Goal: Transaction & Acquisition: Book appointment/travel/reservation

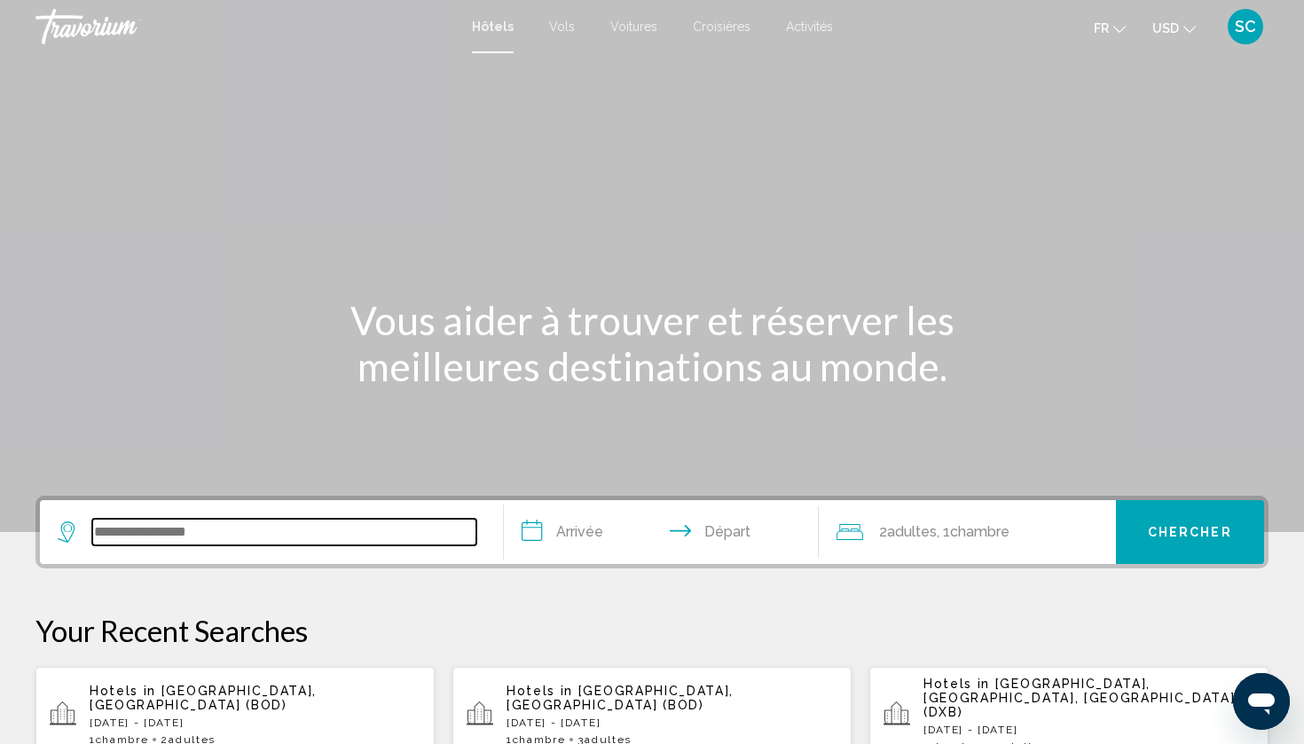
click at [190, 537] on input "Search widget" at bounding box center [284, 532] width 384 height 27
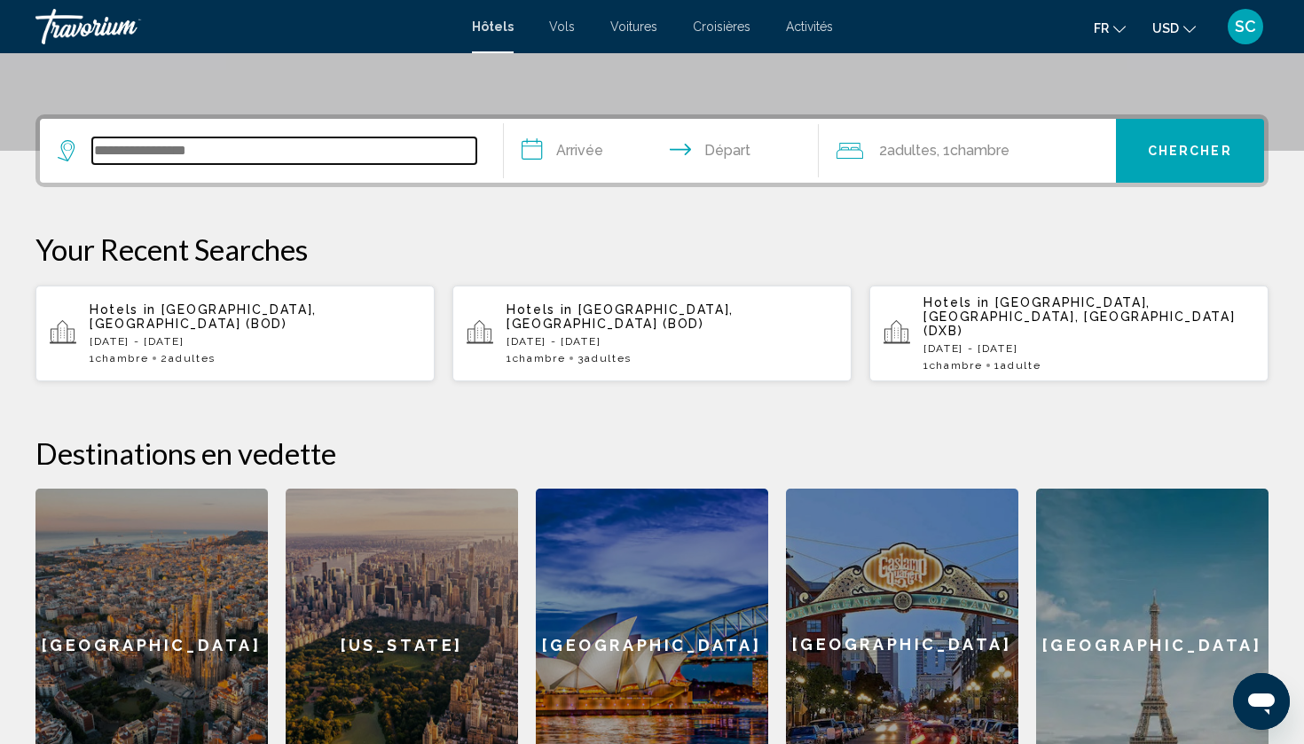
scroll to position [438, 0]
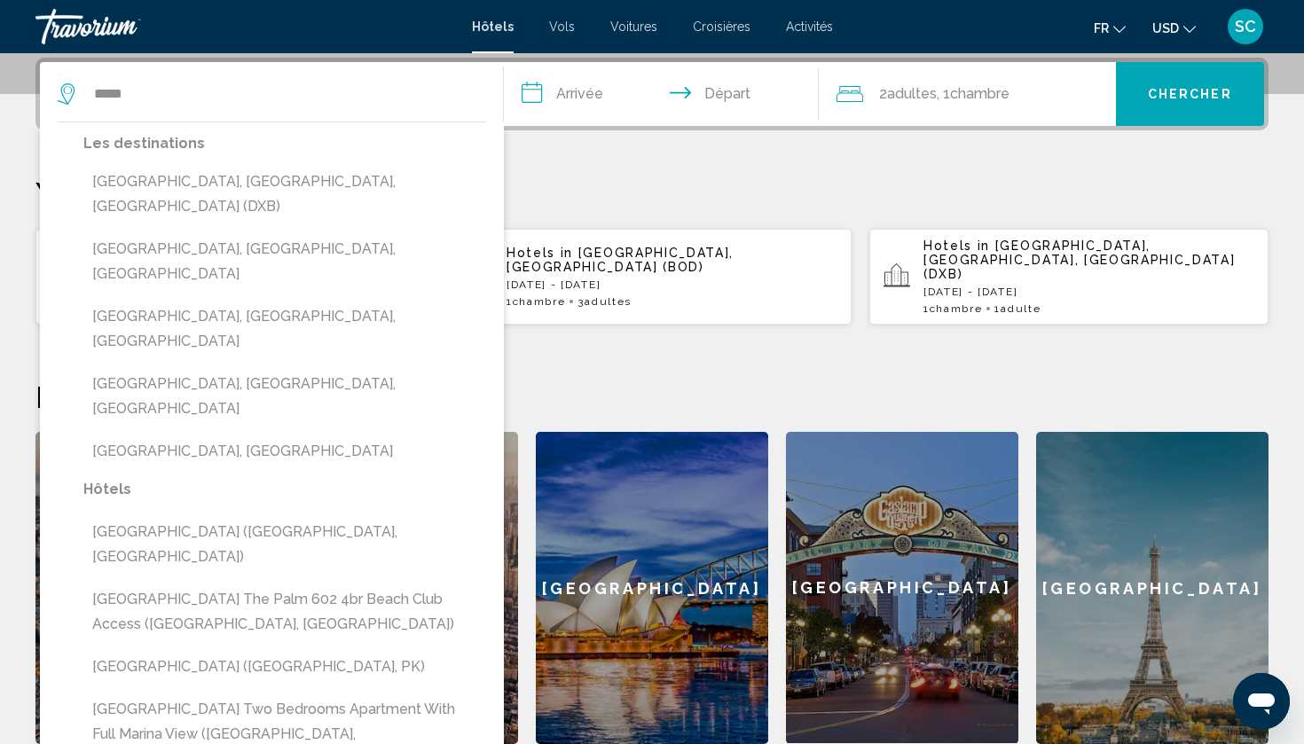
click at [290, 201] on div "Les destinations Dubai, Dubai Emirate, United Arab Emirates (DXB) Dubai Healthc…" at bounding box center [284, 304] width 403 height 346
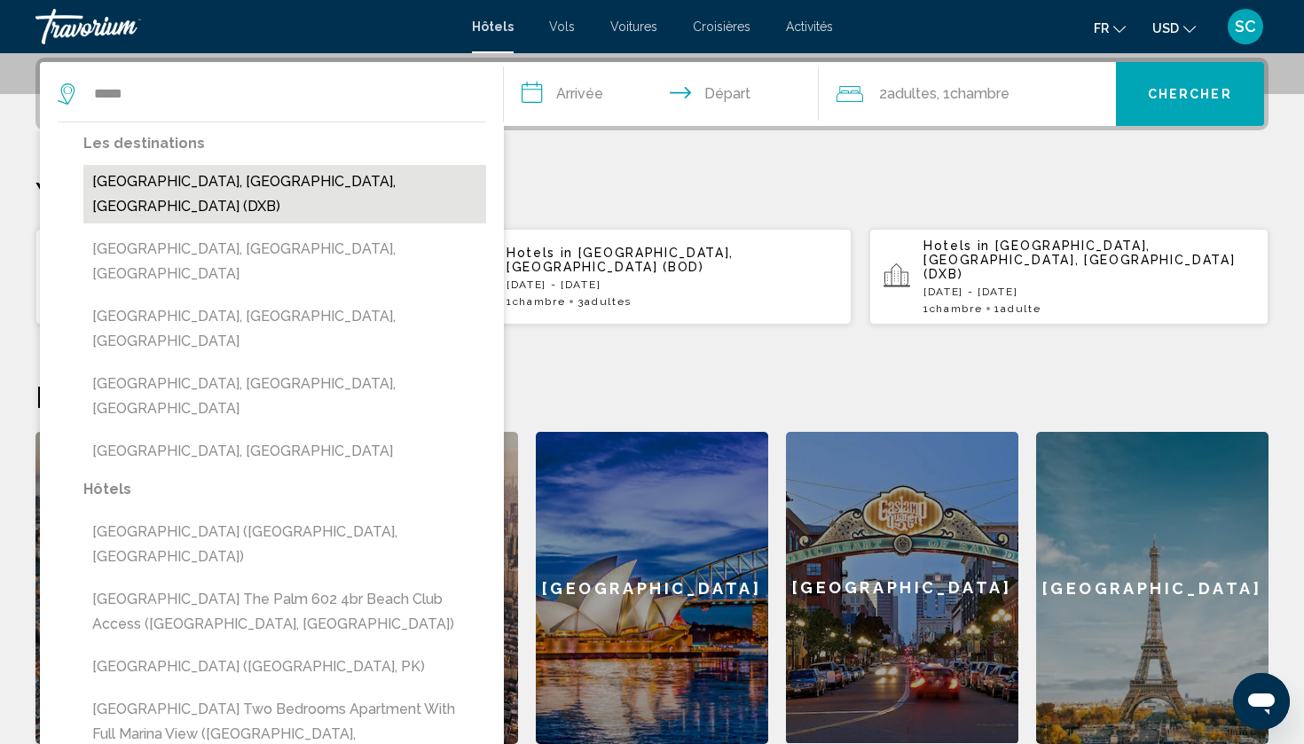
click at [295, 178] on button "Dubai, Dubai Emirate, United Arab Emirates (DXB)" at bounding box center [284, 194] width 403 height 59
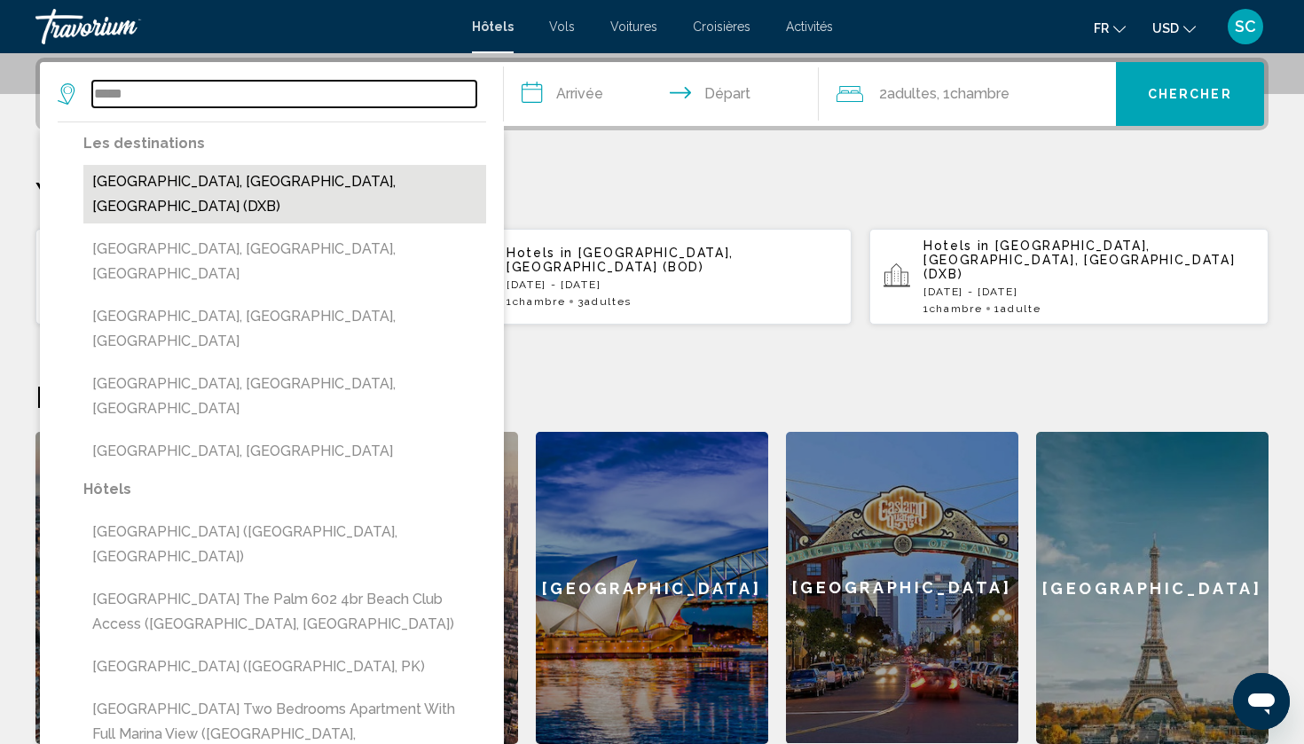
type input "**********"
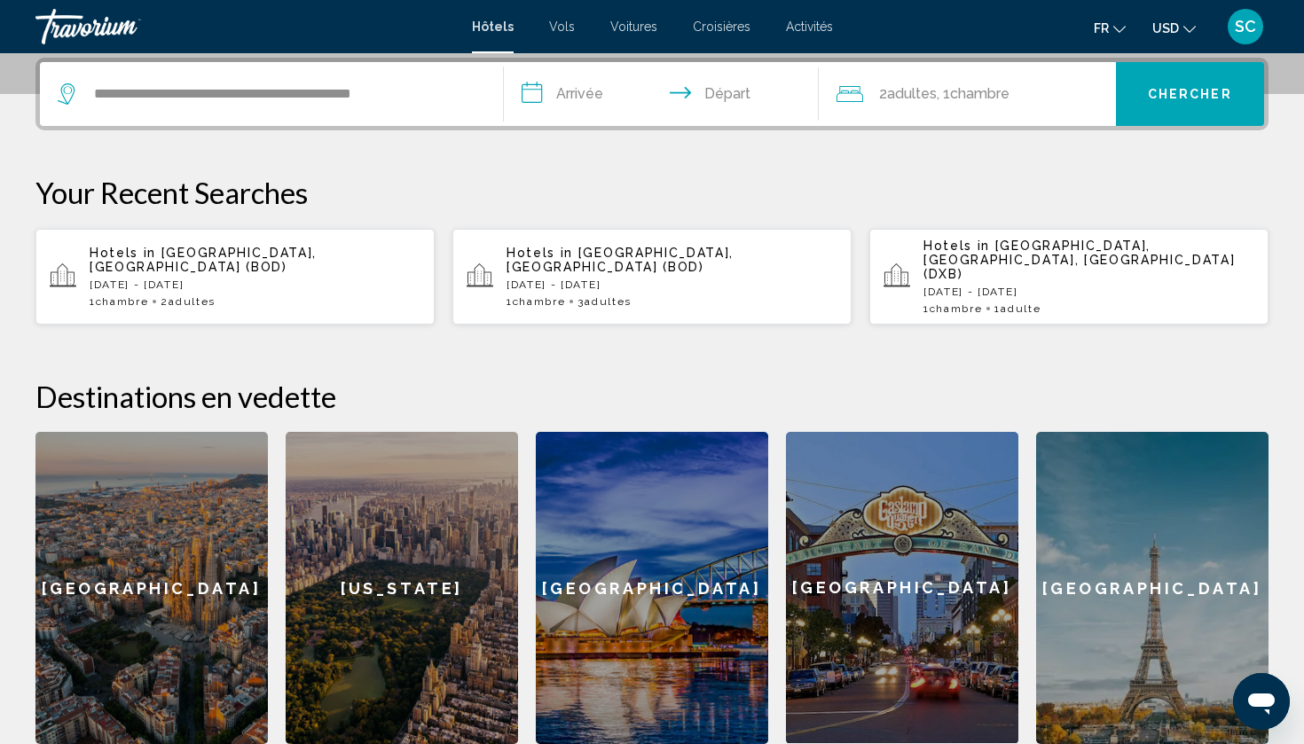
click at [602, 85] on input "**********" at bounding box center [665, 96] width 322 height 69
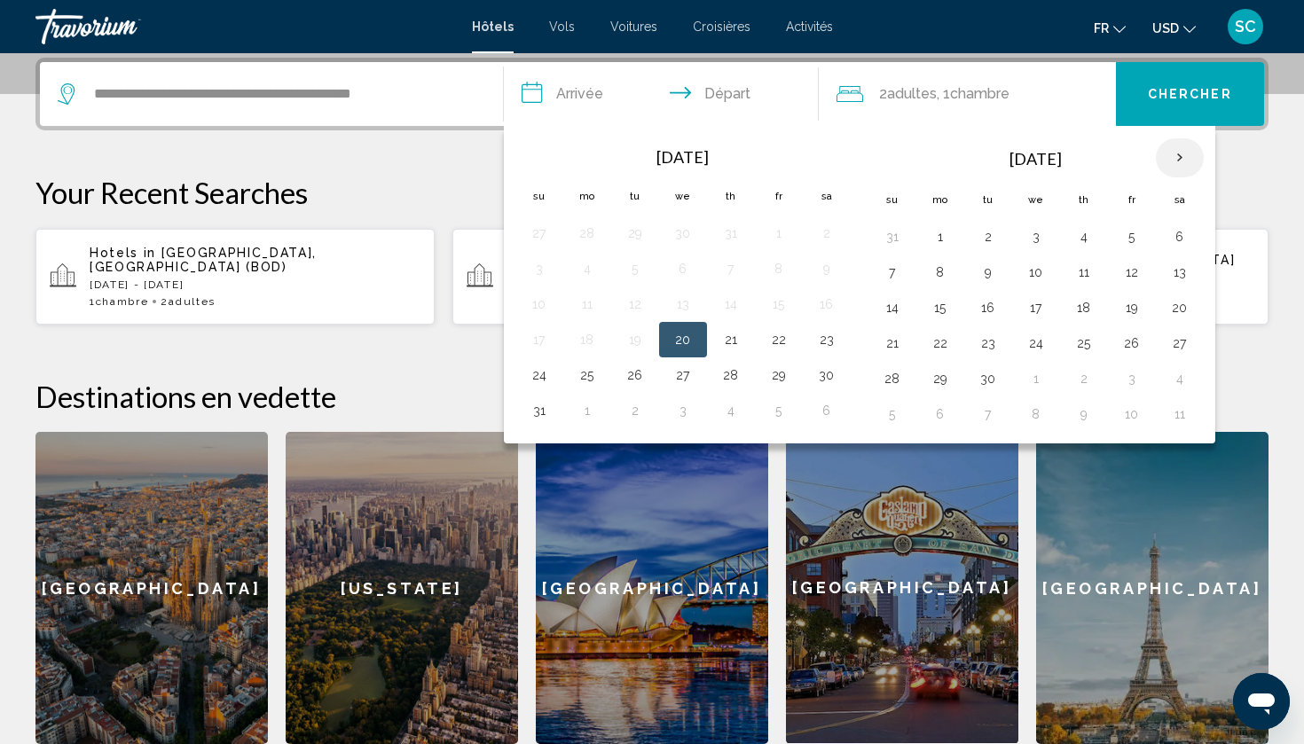
click at [1180, 169] on th "Next month" at bounding box center [1180, 157] width 48 height 39
click at [1132, 335] on button "21" at bounding box center [1132, 343] width 28 height 25
click at [1183, 344] on button "22" at bounding box center [1180, 343] width 28 height 25
type input "**********"
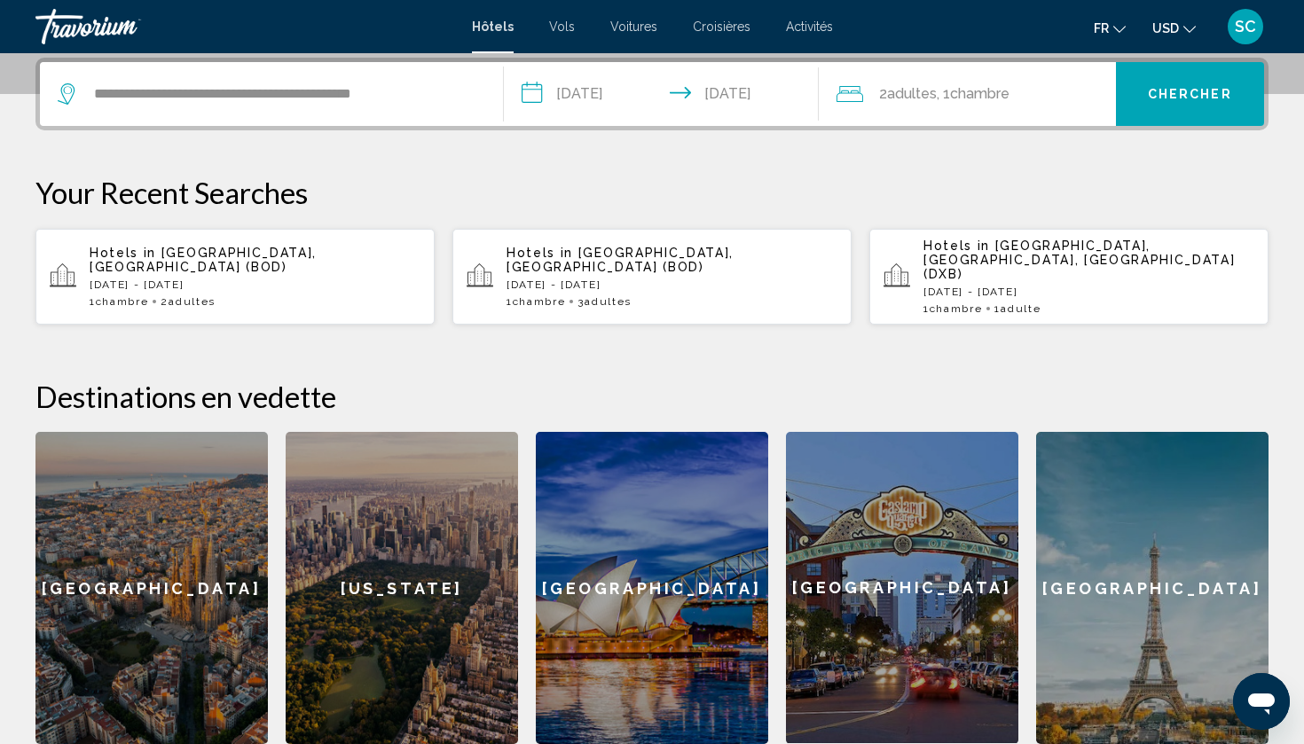
click at [899, 113] on div "2 Adulte Adultes , 1 Chambre pièces" at bounding box center [976, 94] width 279 height 64
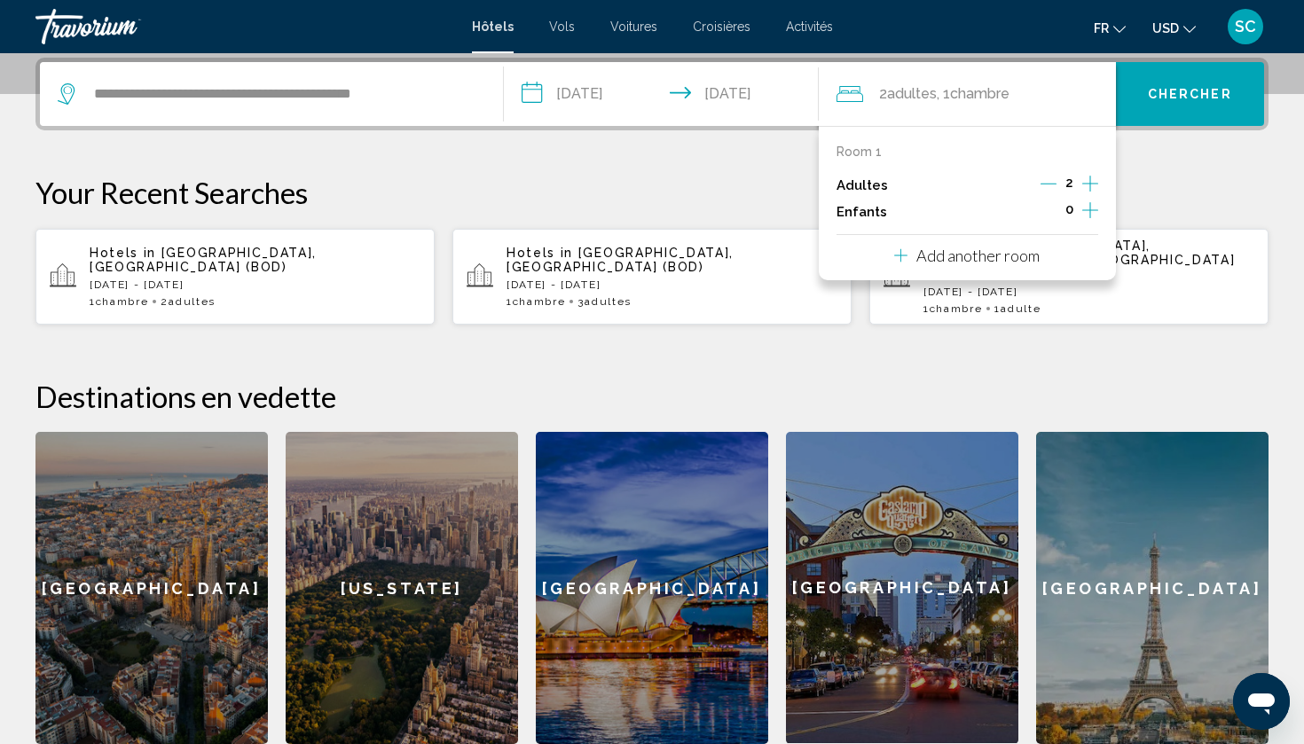
click at [1046, 185] on icon "Decrement adults" at bounding box center [1049, 184] width 16 height 1
click at [1159, 108] on button "Chercher" at bounding box center [1190, 94] width 149 height 64
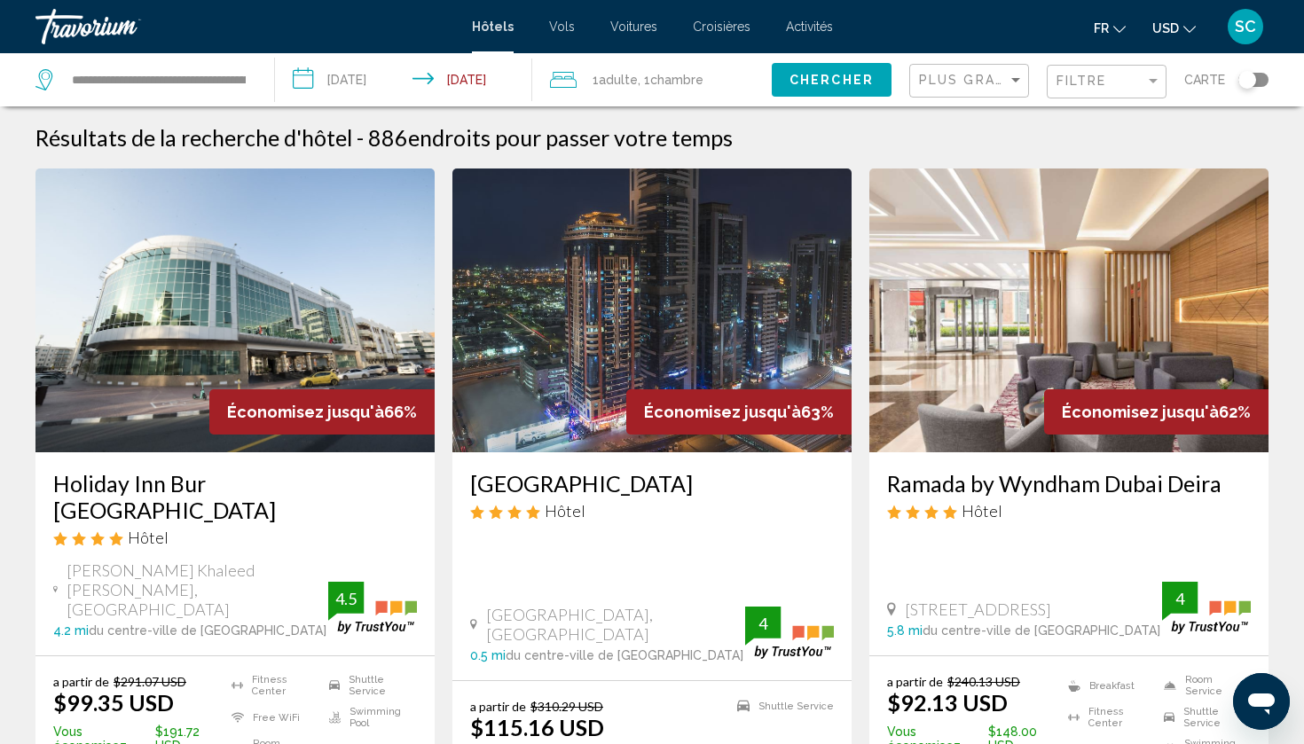
click at [1175, 33] on span "USD" at bounding box center [1166, 28] width 27 height 14
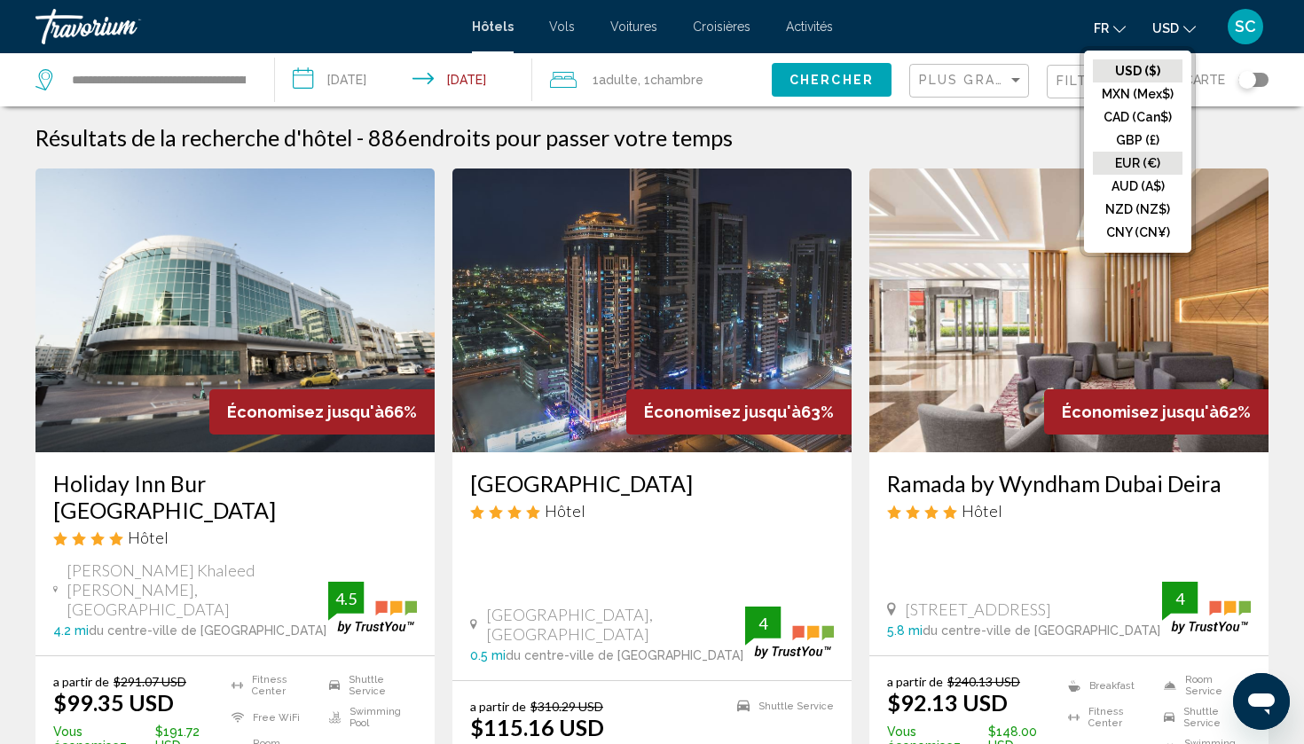
click at [1129, 167] on button "EUR (€)" at bounding box center [1138, 163] width 90 height 23
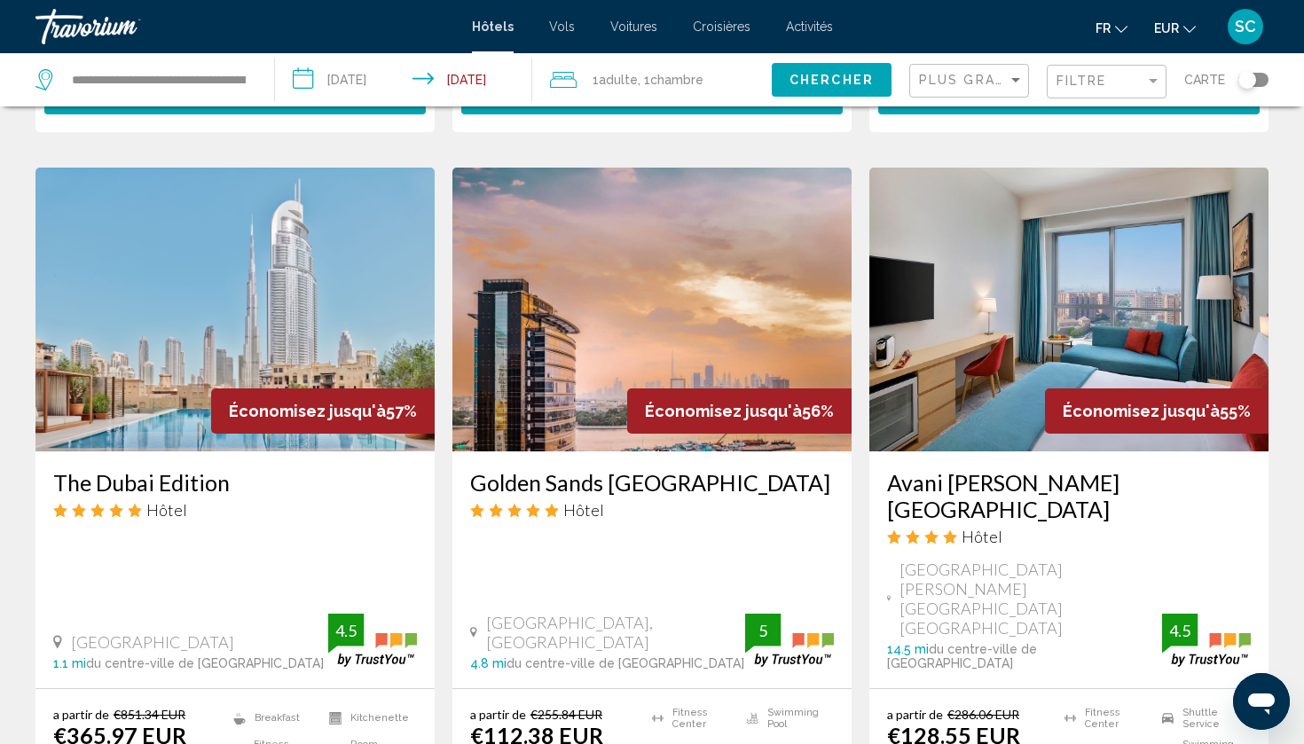
scroll to position [1407, 0]
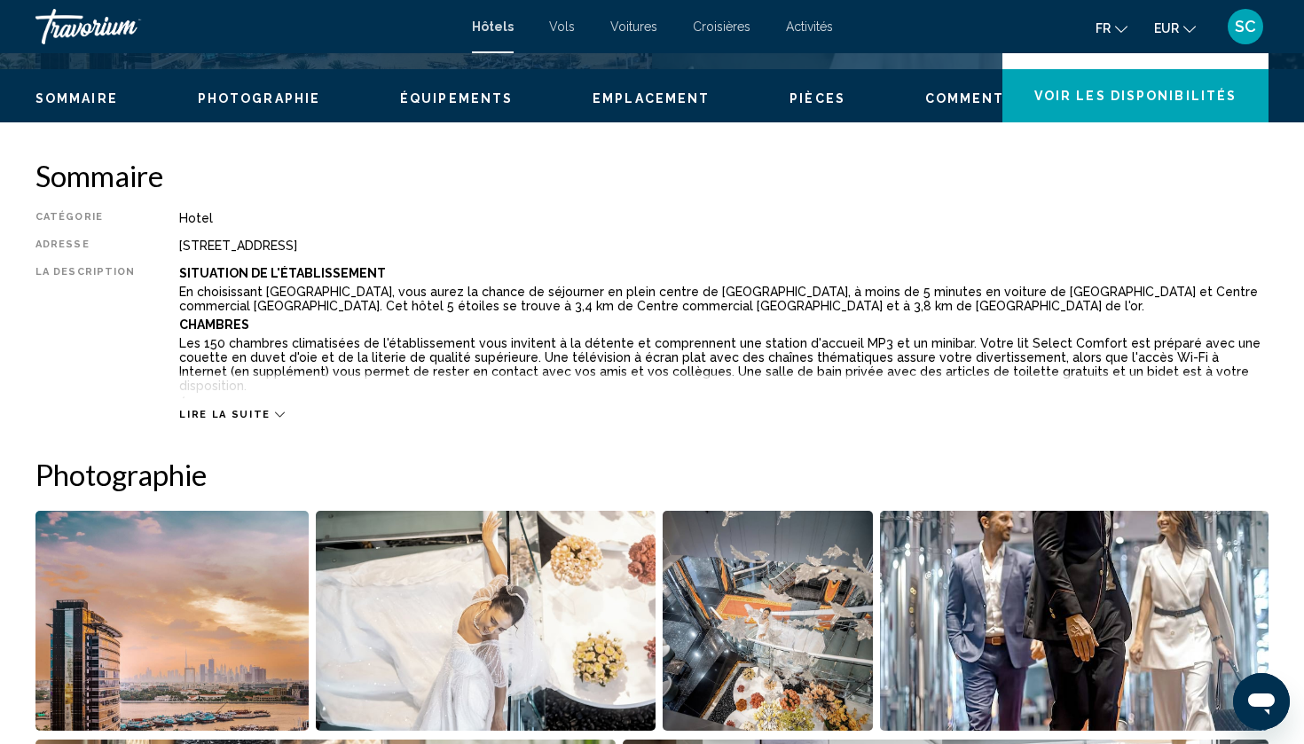
scroll to position [522, 0]
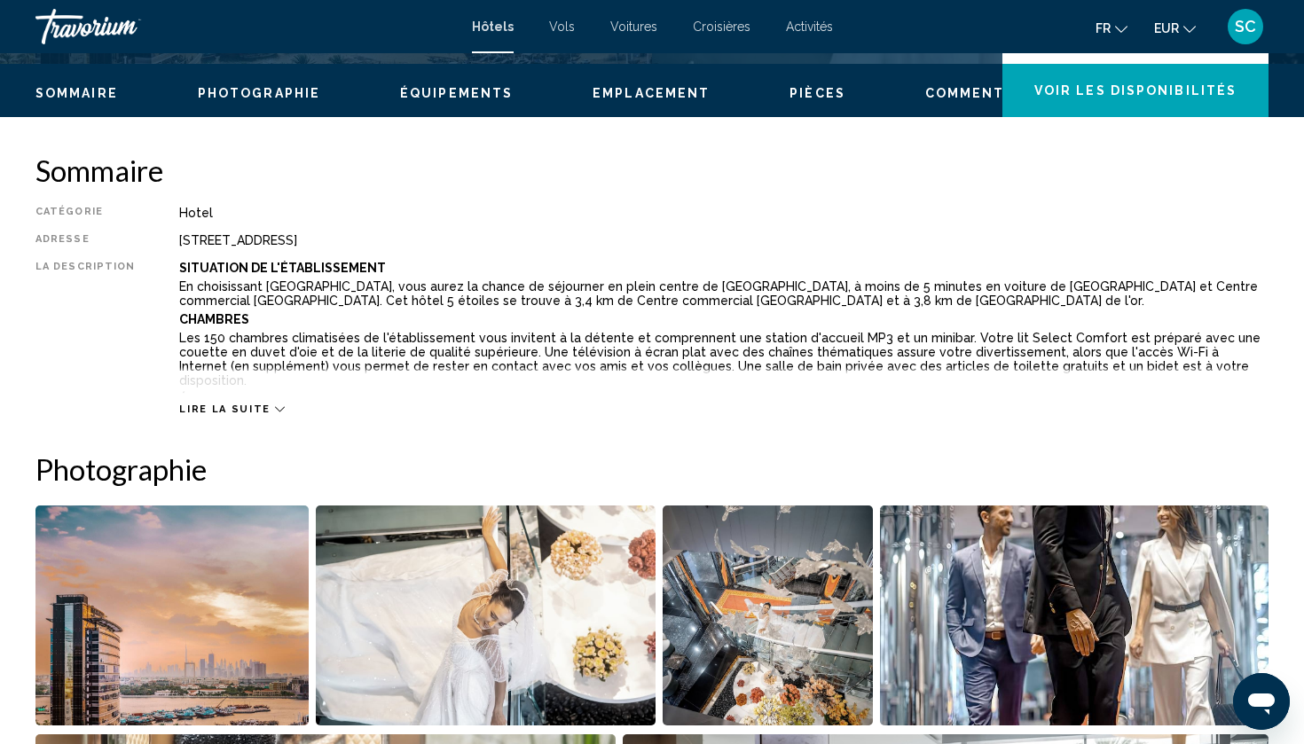
click at [256, 411] on span "Lire la suite" at bounding box center [224, 410] width 90 height 12
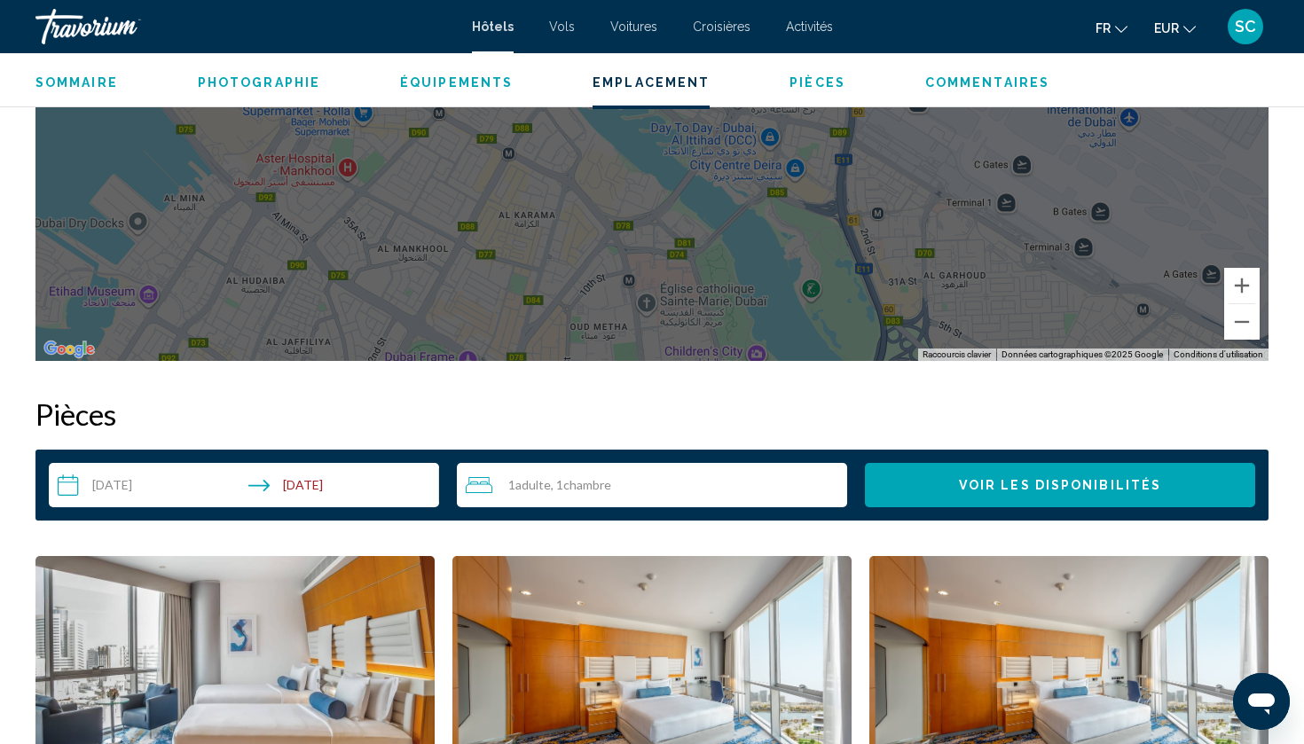
scroll to position [2156, 0]
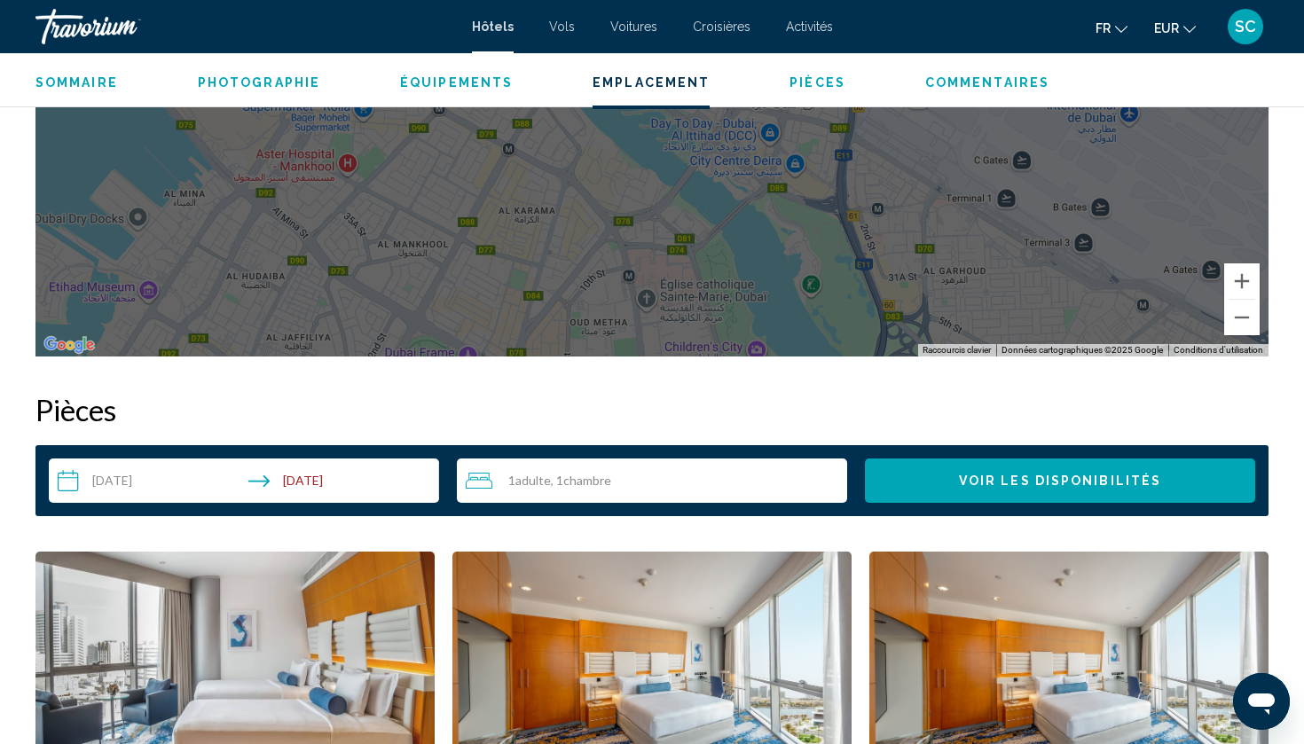
click at [101, 473] on input "**********" at bounding box center [247, 484] width 397 height 50
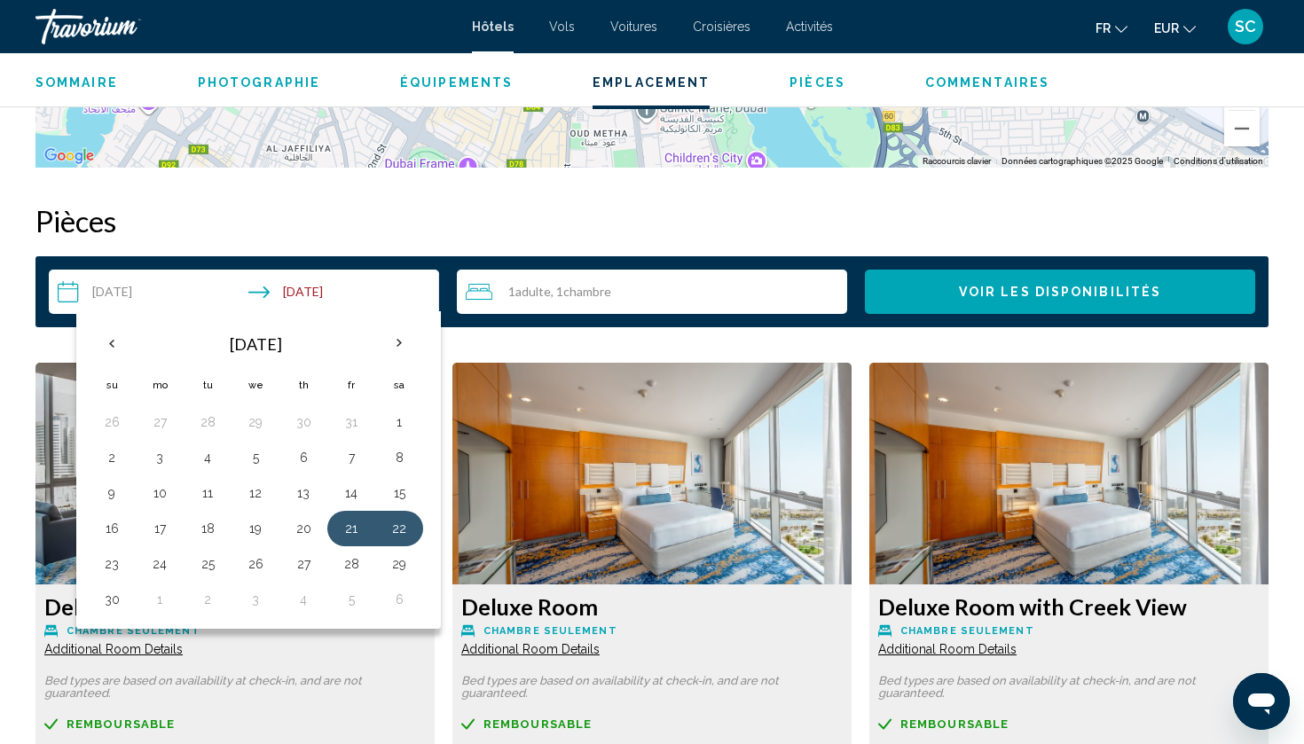
scroll to position [2347, 0]
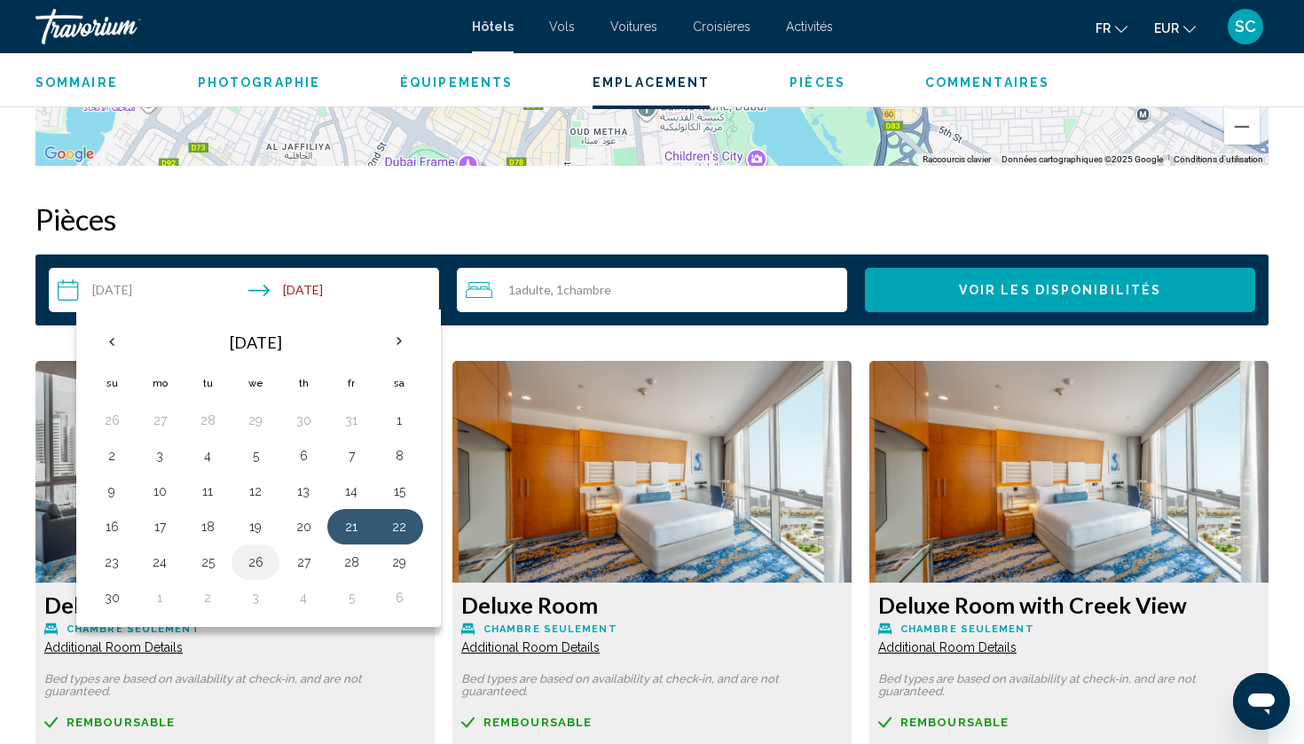
click at [258, 550] on button "26" at bounding box center [255, 562] width 28 height 25
click at [358, 550] on button "28" at bounding box center [351, 562] width 28 height 25
type input "**********"
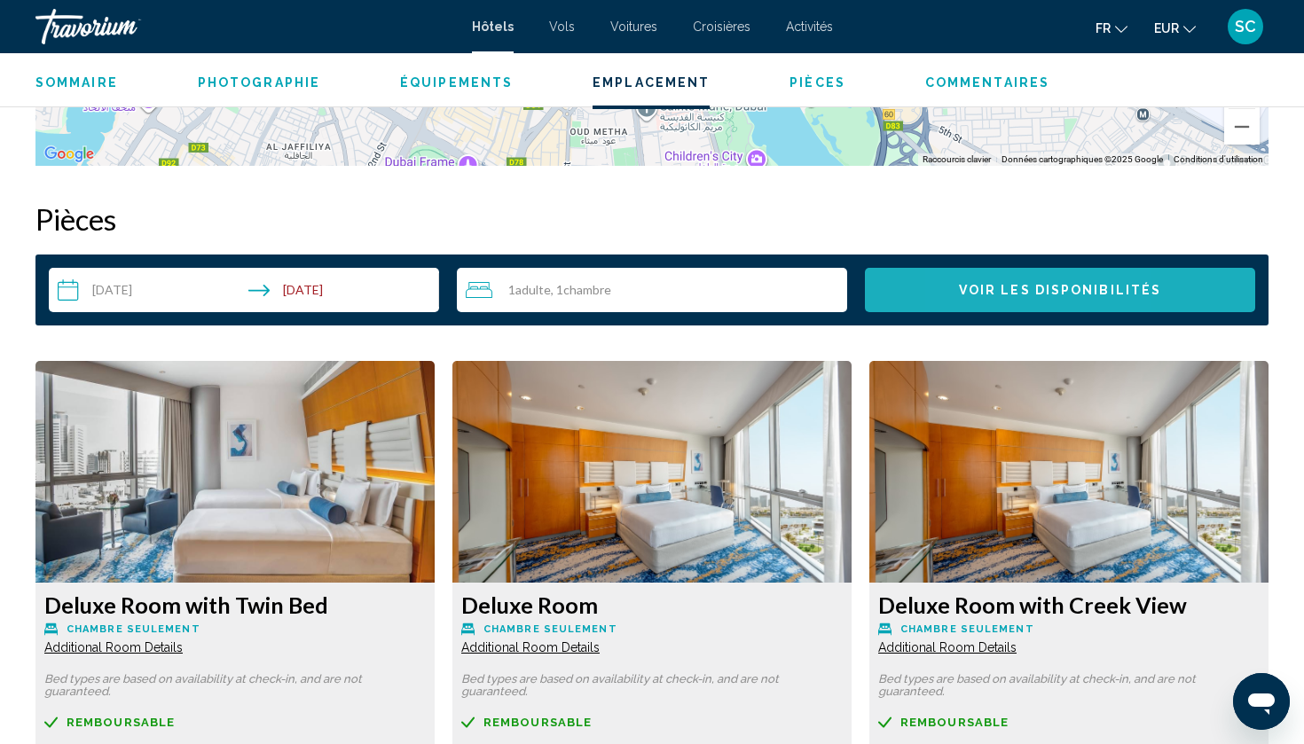
click at [978, 284] on span "Voir les disponibilités" at bounding box center [1060, 291] width 202 height 14
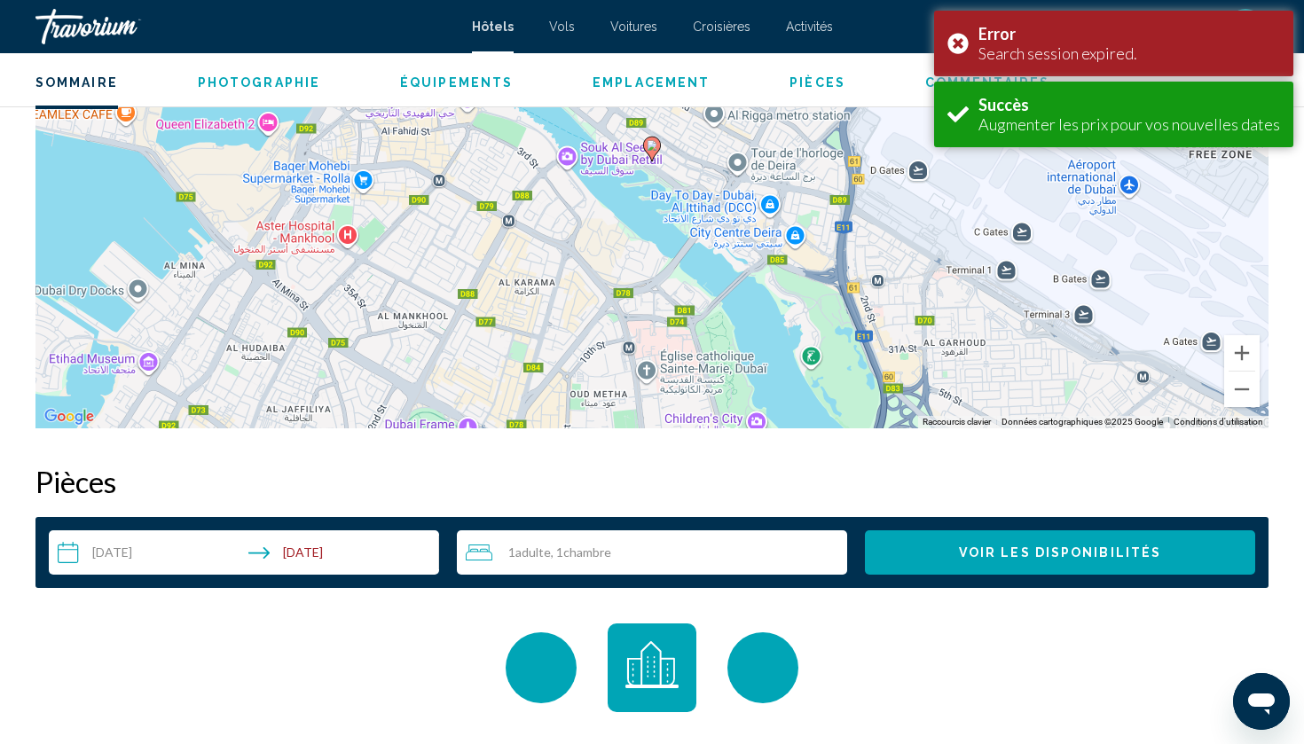
scroll to position [2412, 0]
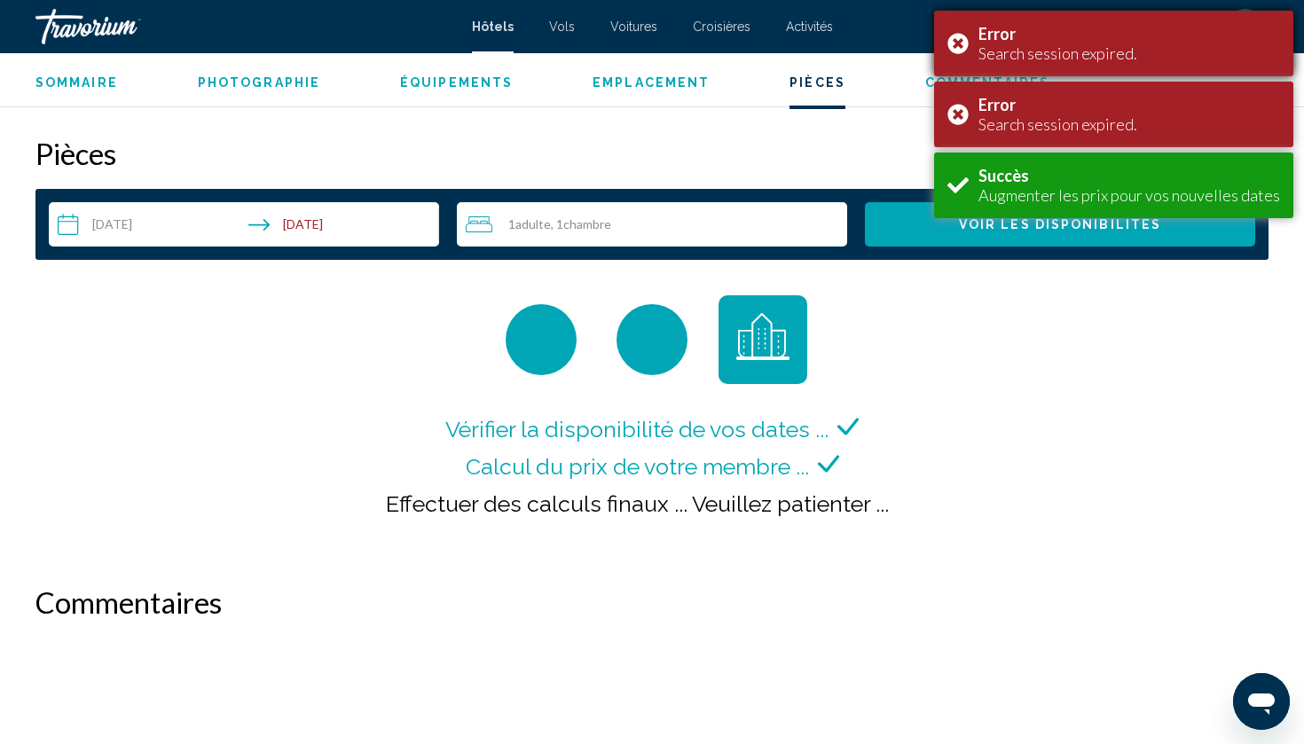
click at [969, 47] on div "Error Search session expired." at bounding box center [1113, 44] width 359 height 66
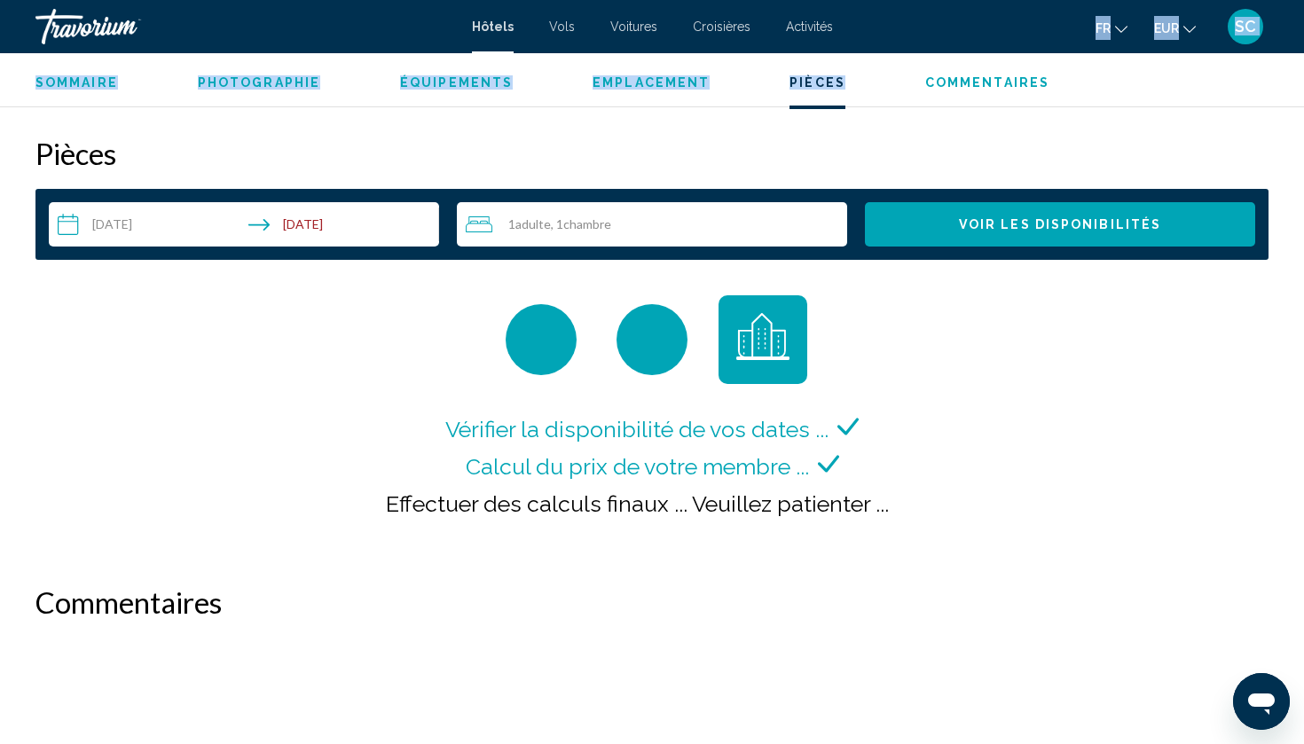
drag, startPoint x: 965, startPoint y: 33, endPoint x: 978, endPoint y: 71, distance: 40.1
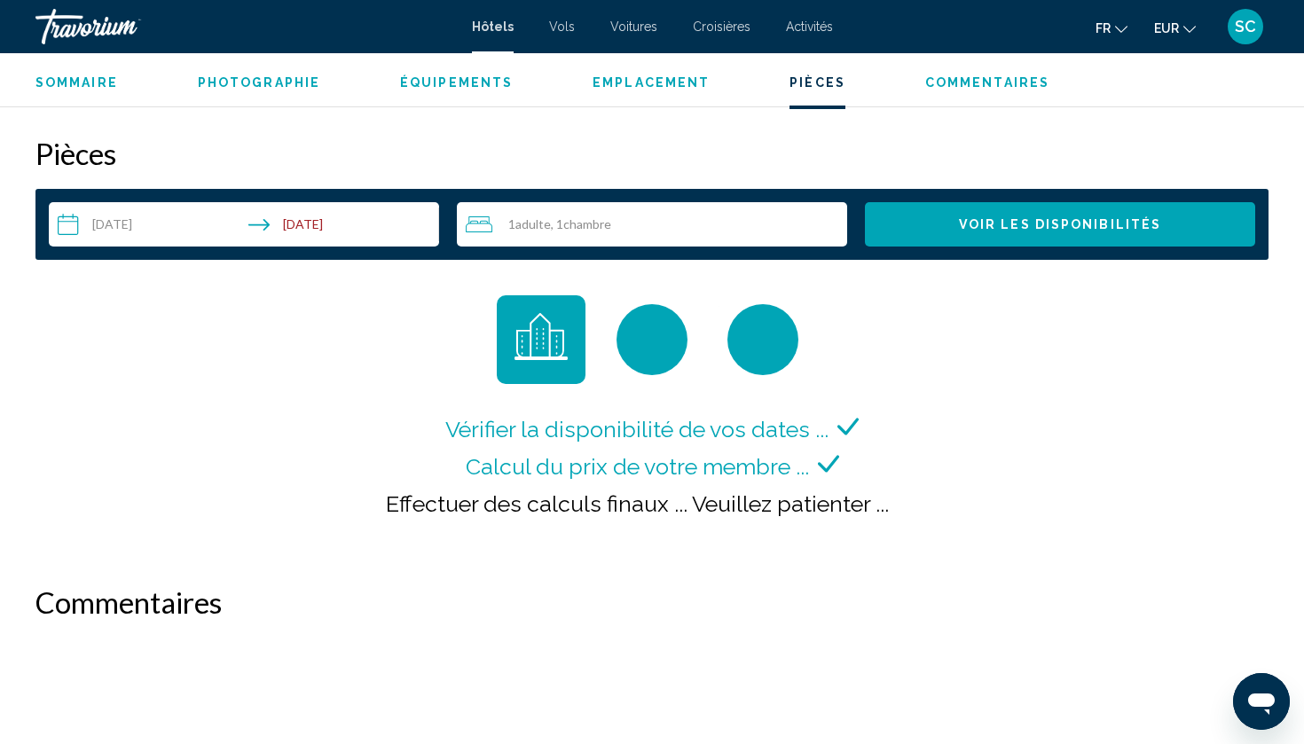
click at [1062, 97] on div "Sommaire Photographie Équipements Emplacement Pièces Commentaires Voir les disp…" at bounding box center [652, 80] width 1304 height 55
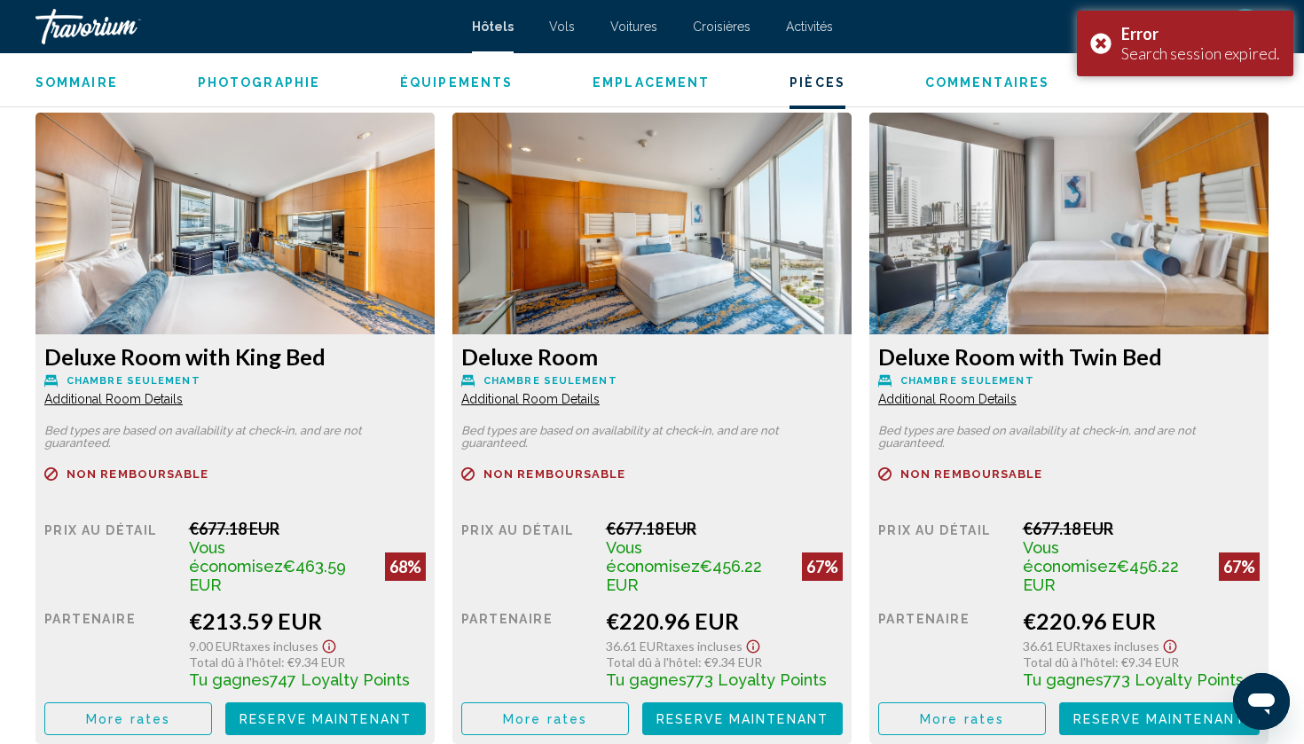
scroll to position [2401, 0]
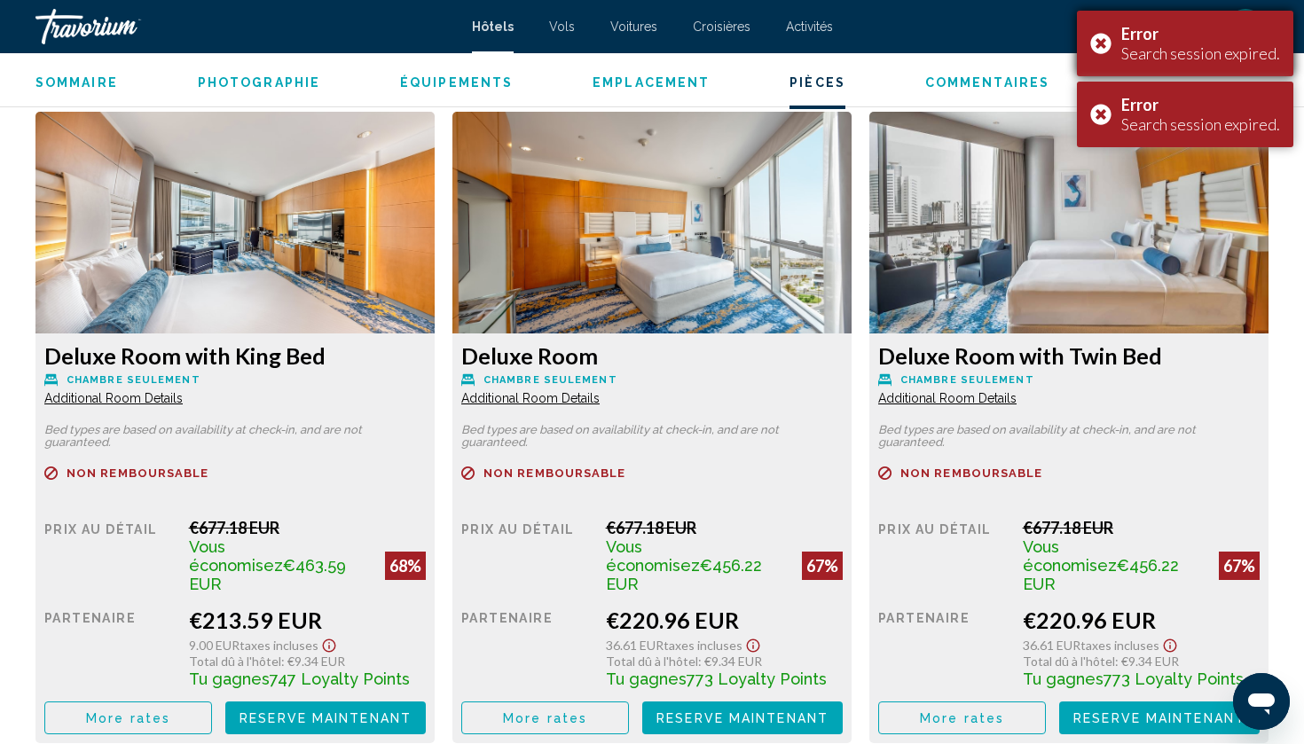
click at [1101, 43] on div "Error Search session expired." at bounding box center [1185, 44] width 216 height 66
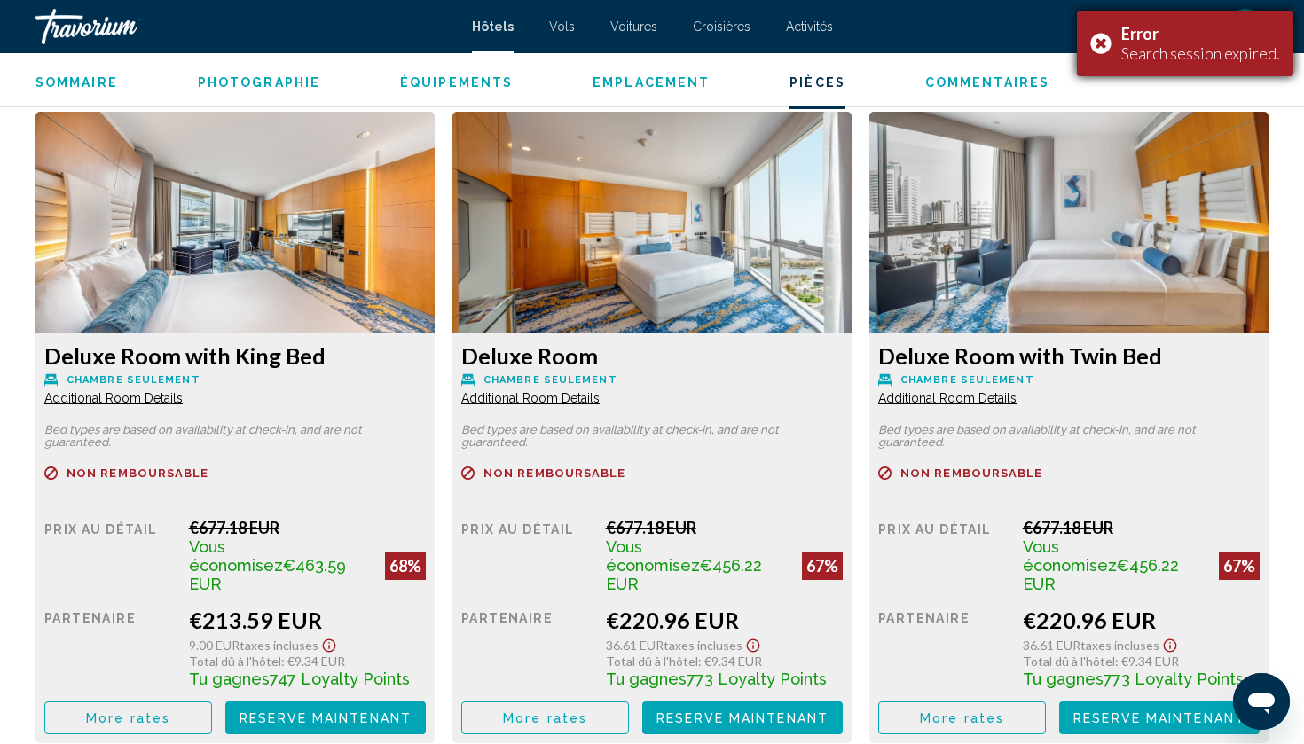
click at [1106, 51] on div "Error Search session expired." at bounding box center [1185, 44] width 216 height 66
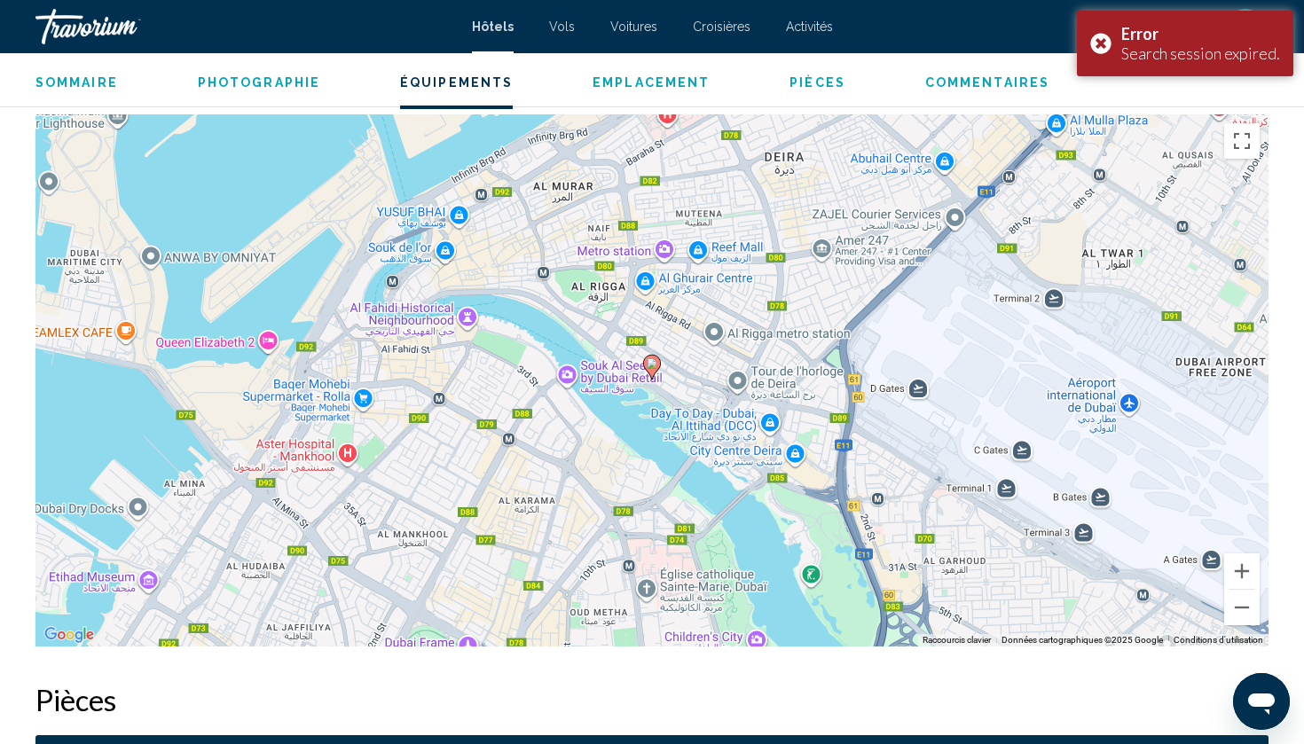
scroll to position [1325, 0]
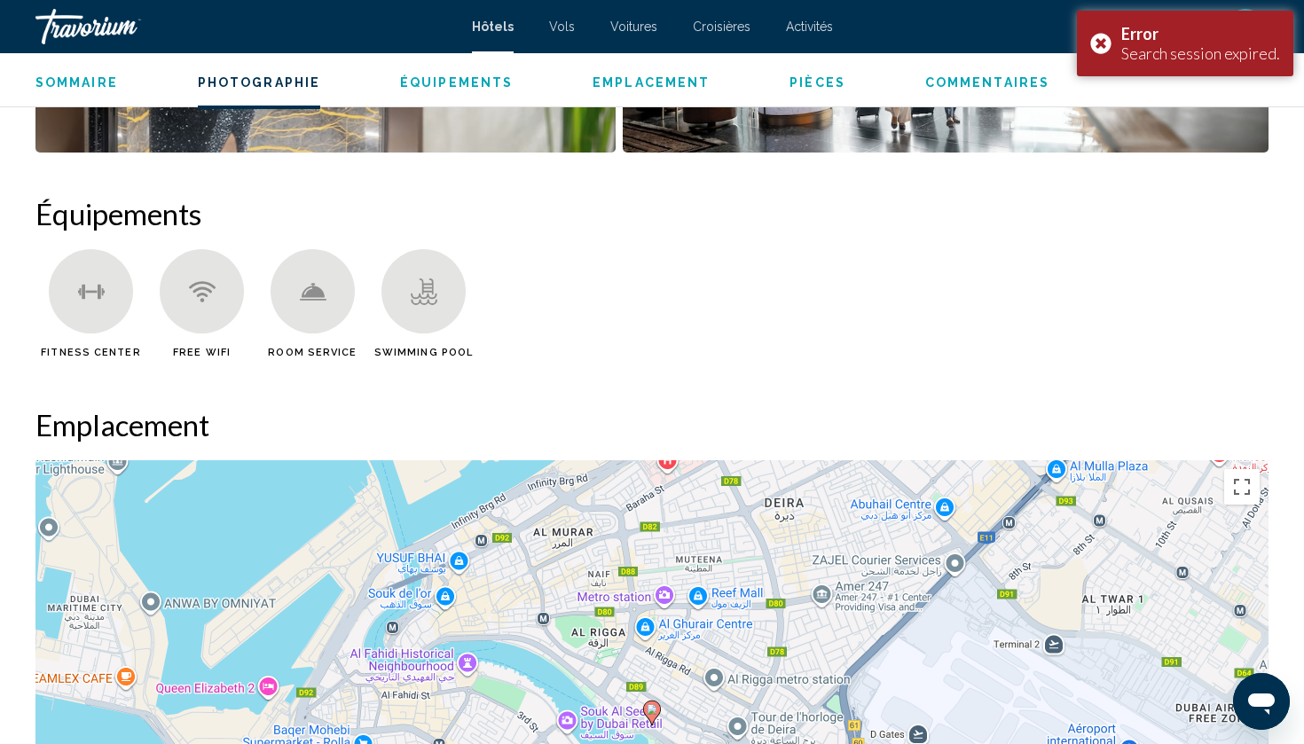
click at [102, 28] on div "Travorium" at bounding box center [123, 26] width 177 height 35
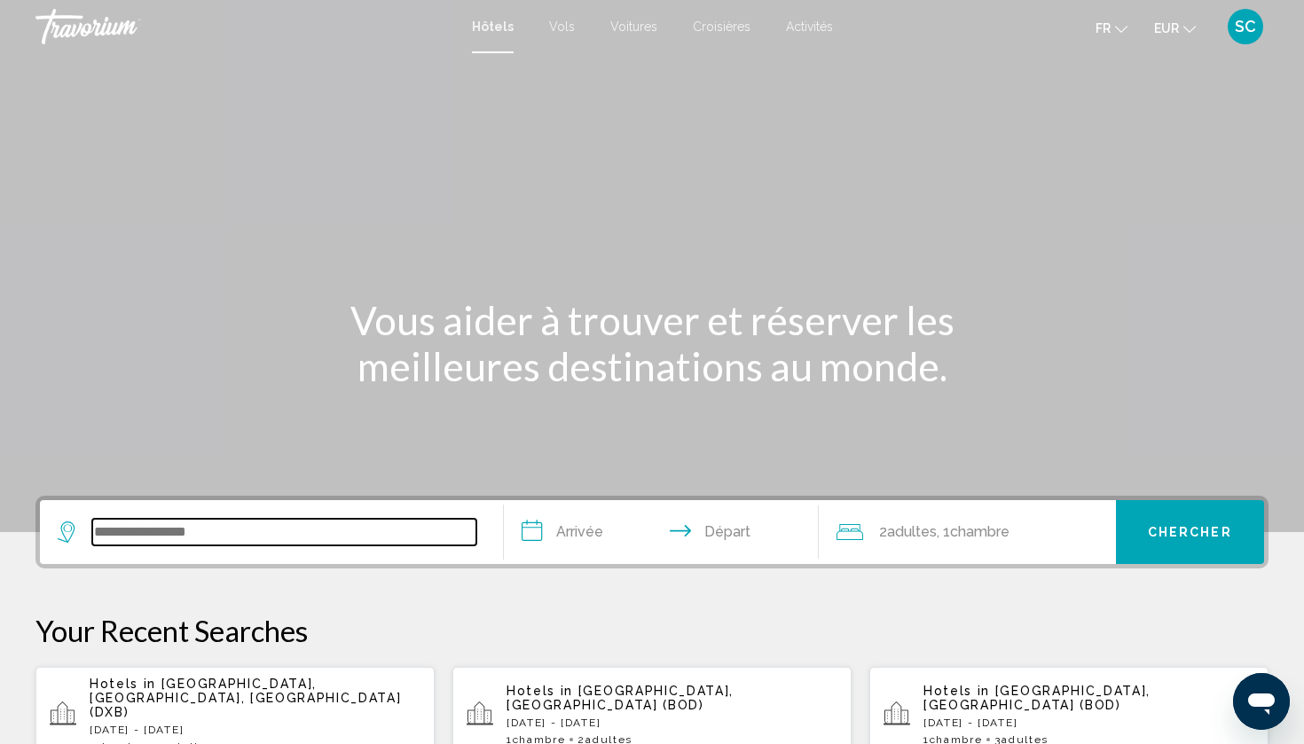
click at [187, 534] on input "Search widget" at bounding box center [284, 532] width 384 height 27
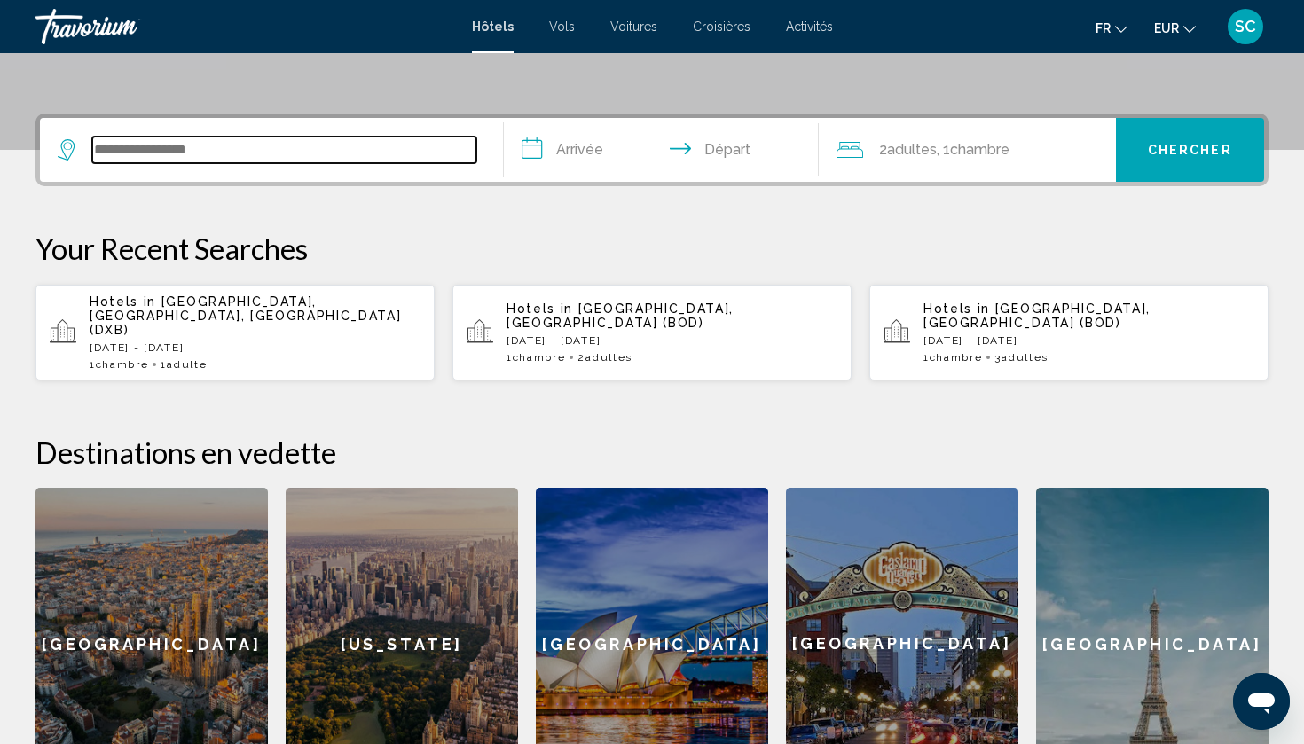
scroll to position [438, 0]
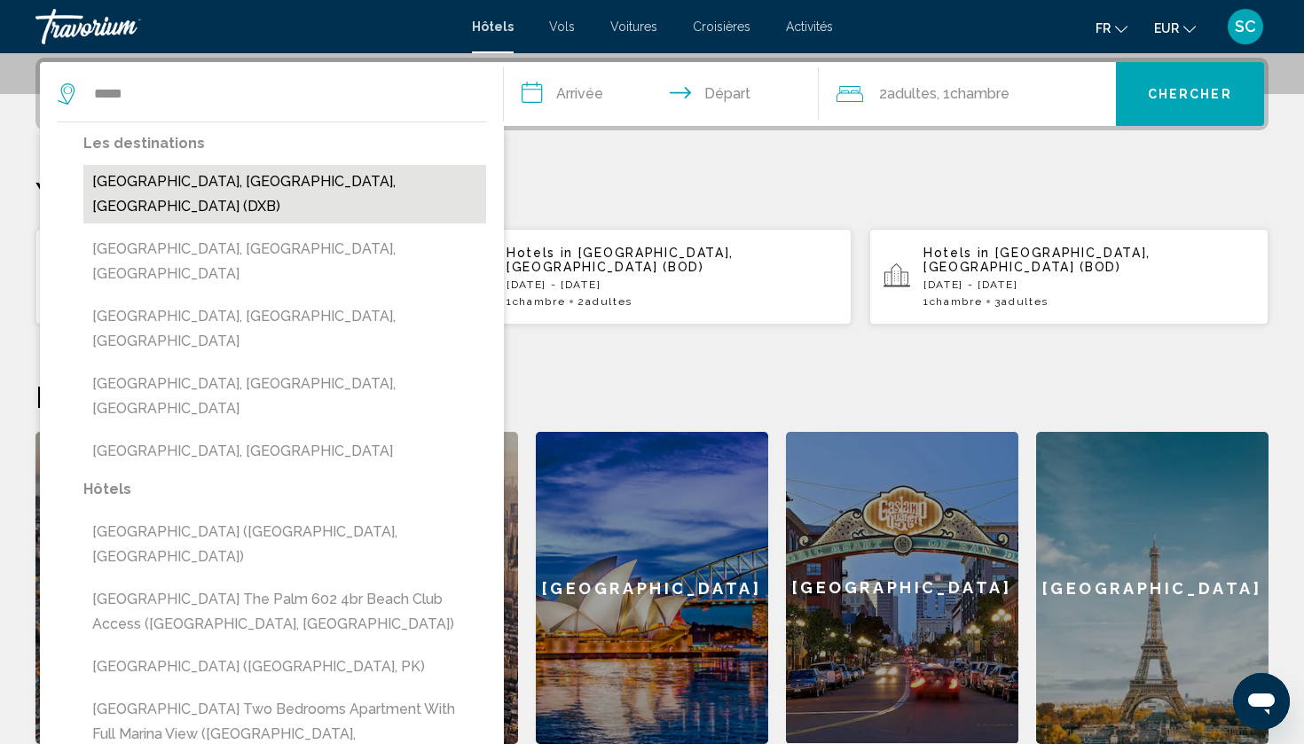
click at [183, 175] on button "Dubai, Dubai Emirate, United Arab Emirates (DXB)" at bounding box center [284, 194] width 403 height 59
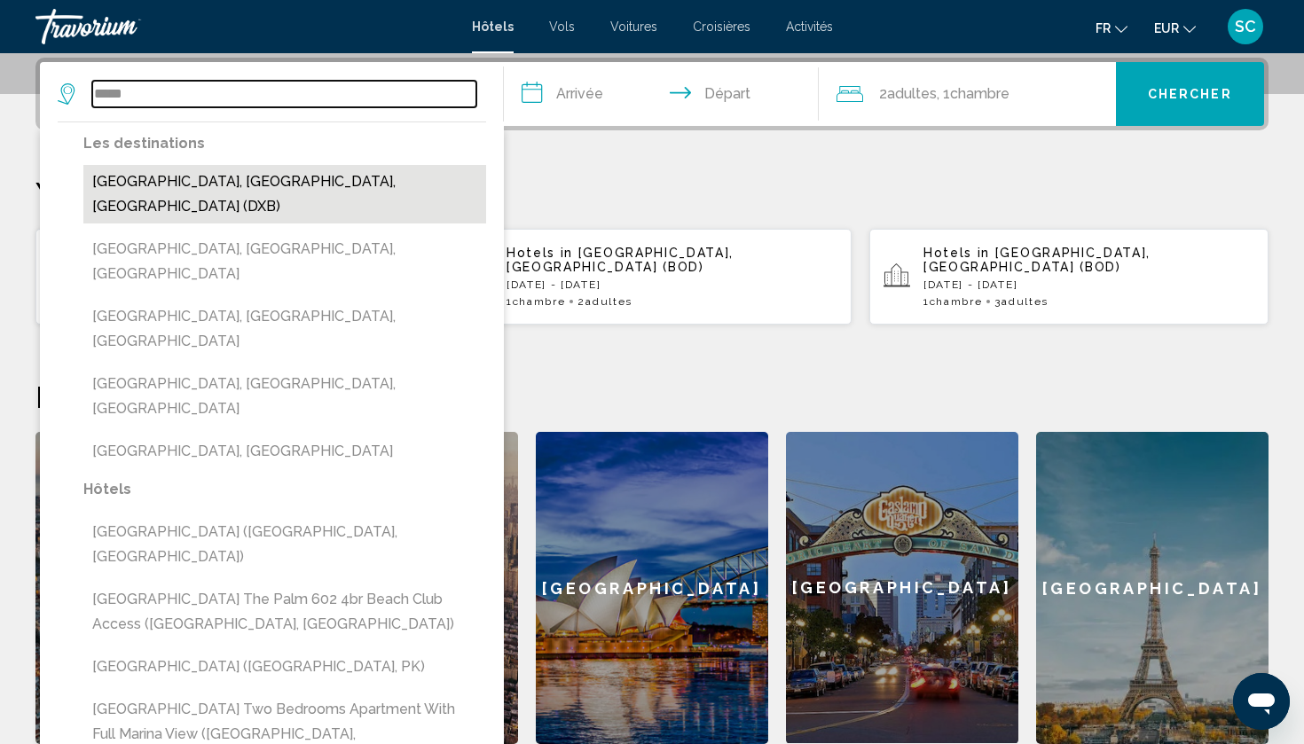
type input "**********"
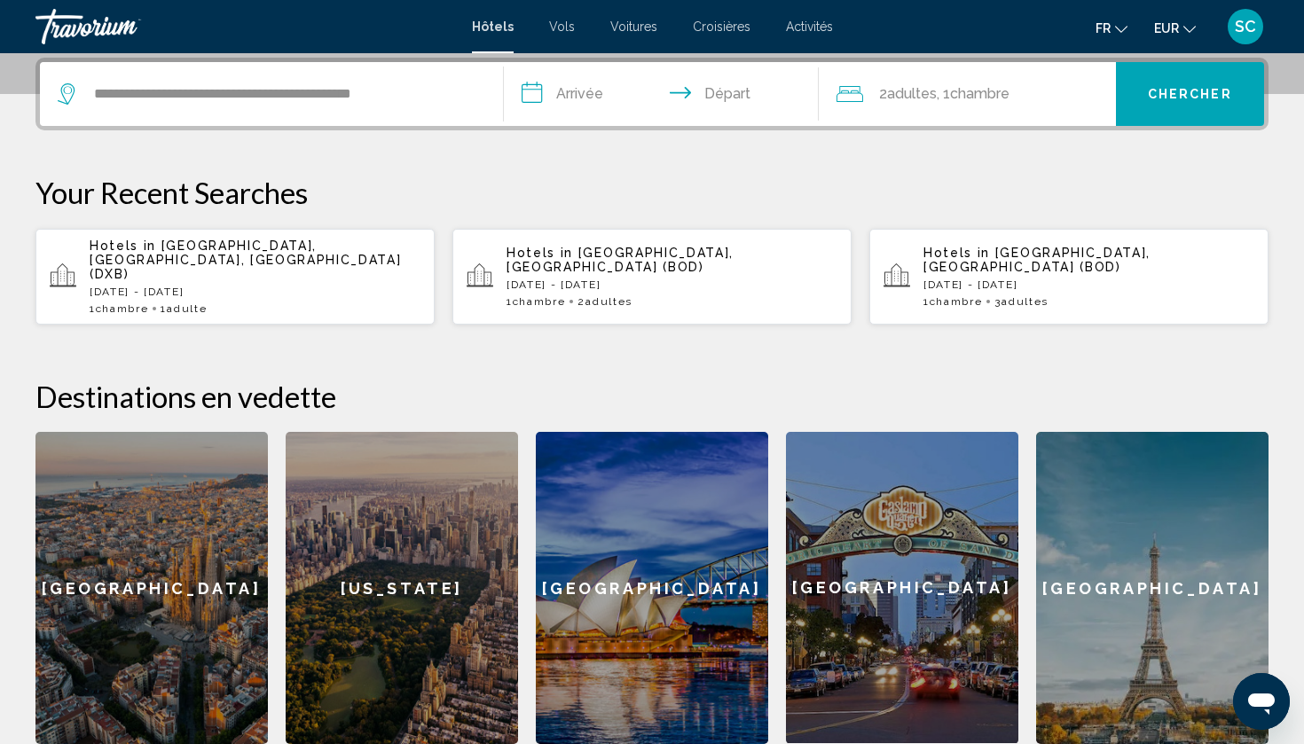
click at [563, 81] on input "**********" at bounding box center [665, 96] width 322 height 69
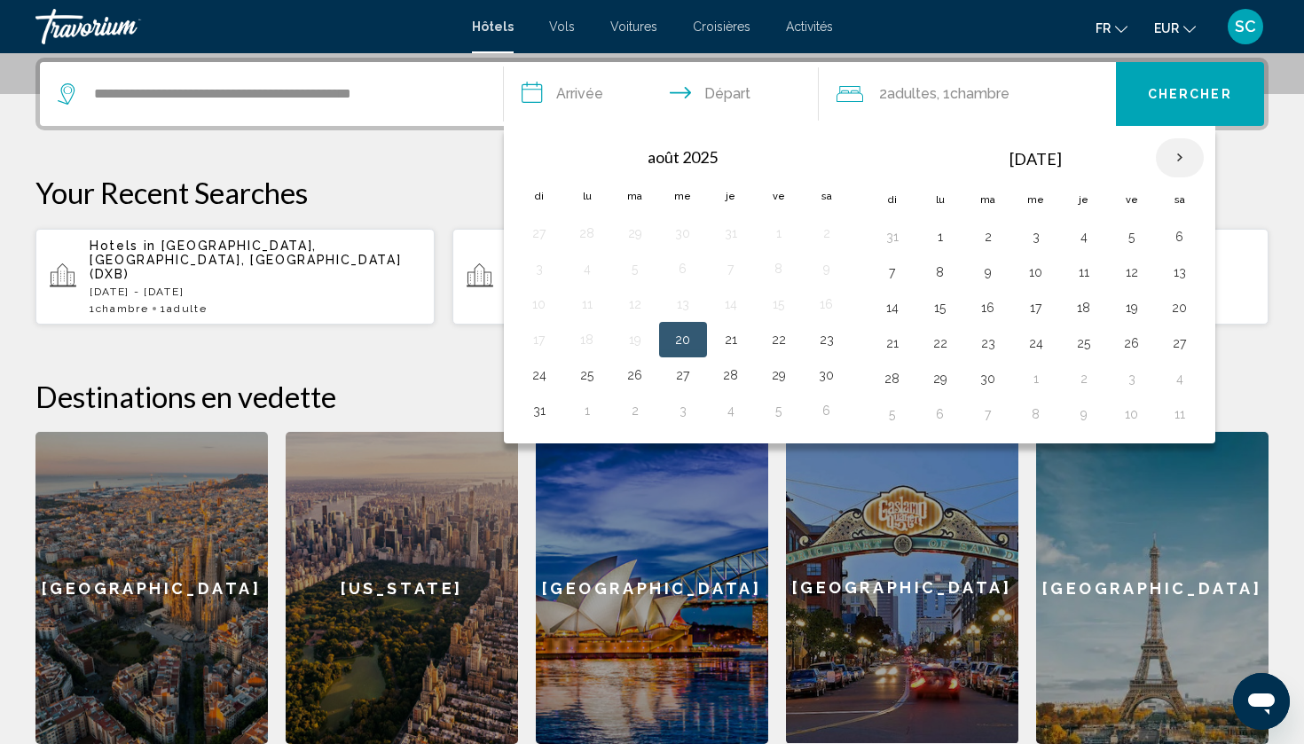
click at [1176, 153] on th "Next month" at bounding box center [1180, 157] width 48 height 39
click at [1032, 372] on button "26" at bounding box center [1036, 378] width 28 height 25
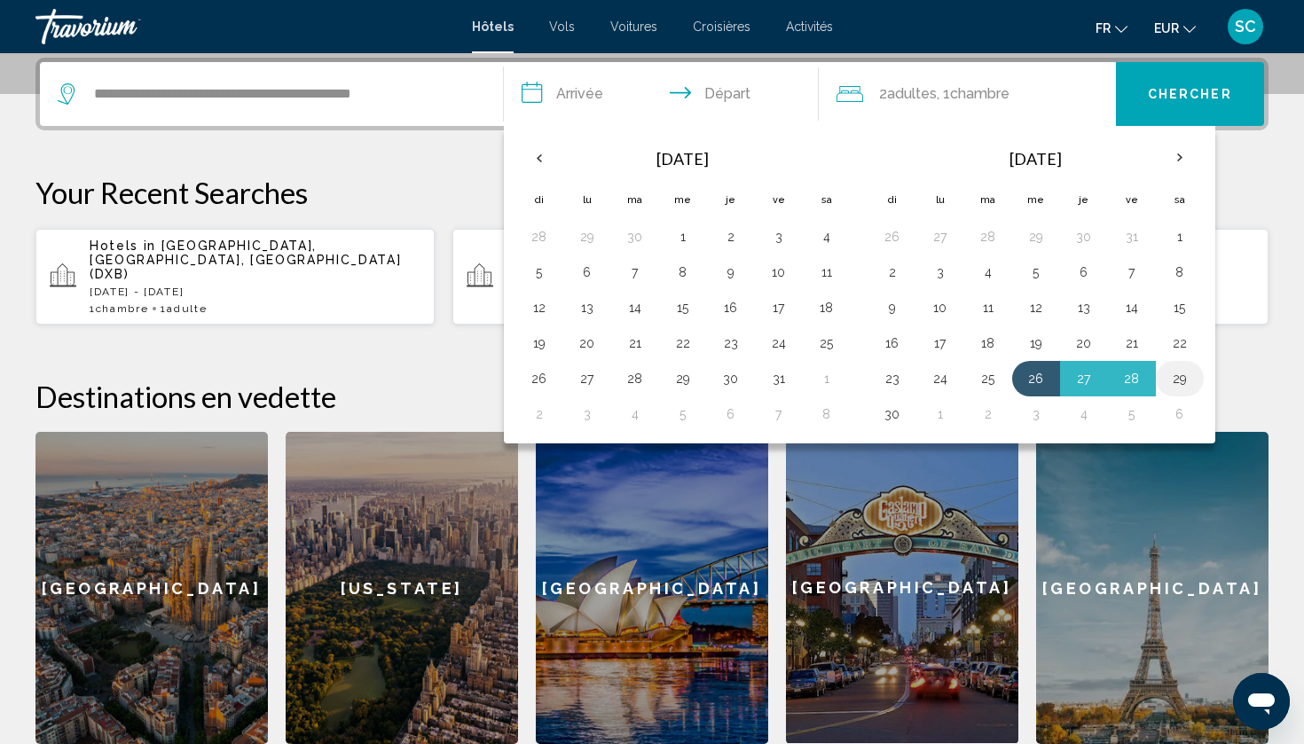
click at [1177, 375] on button "29" at bounding box center [1180, 378] width 28 height 25
type input "**********"
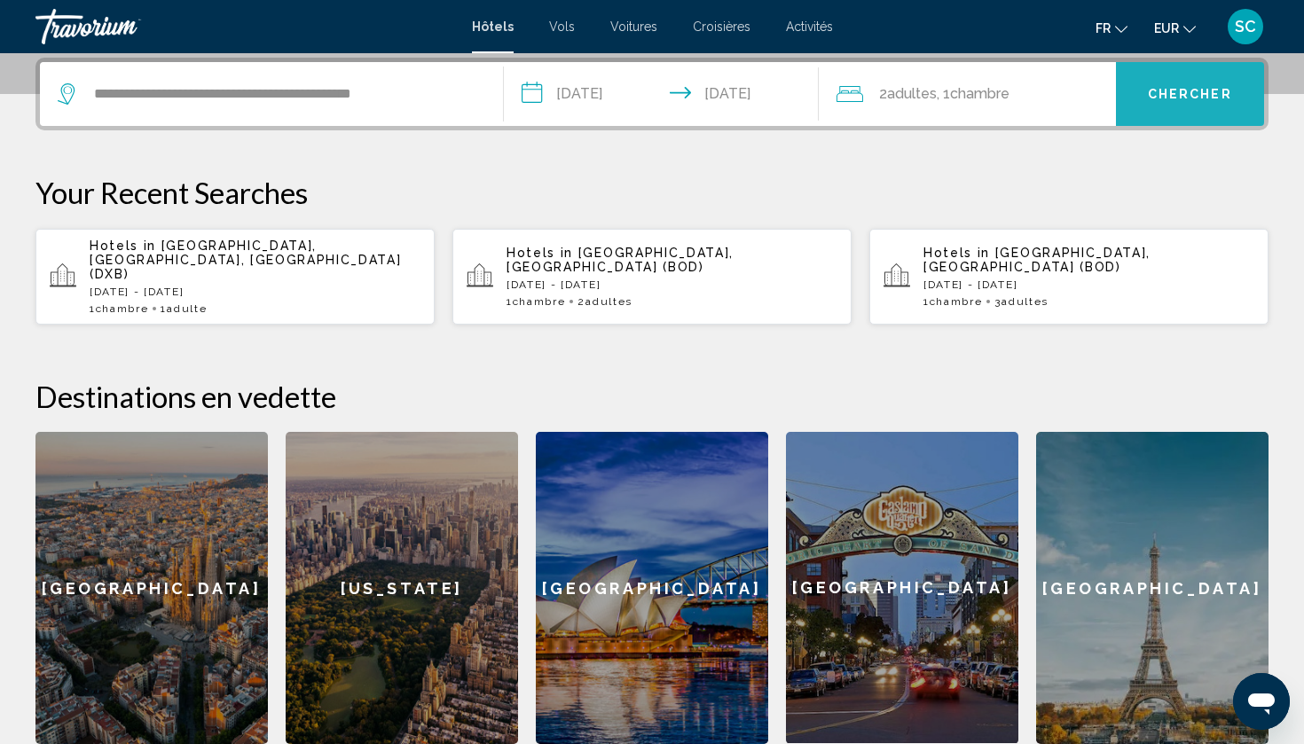
click at [1186, 84] on button "Chercher" at bounding box center [1190, 94] width 149 height 64
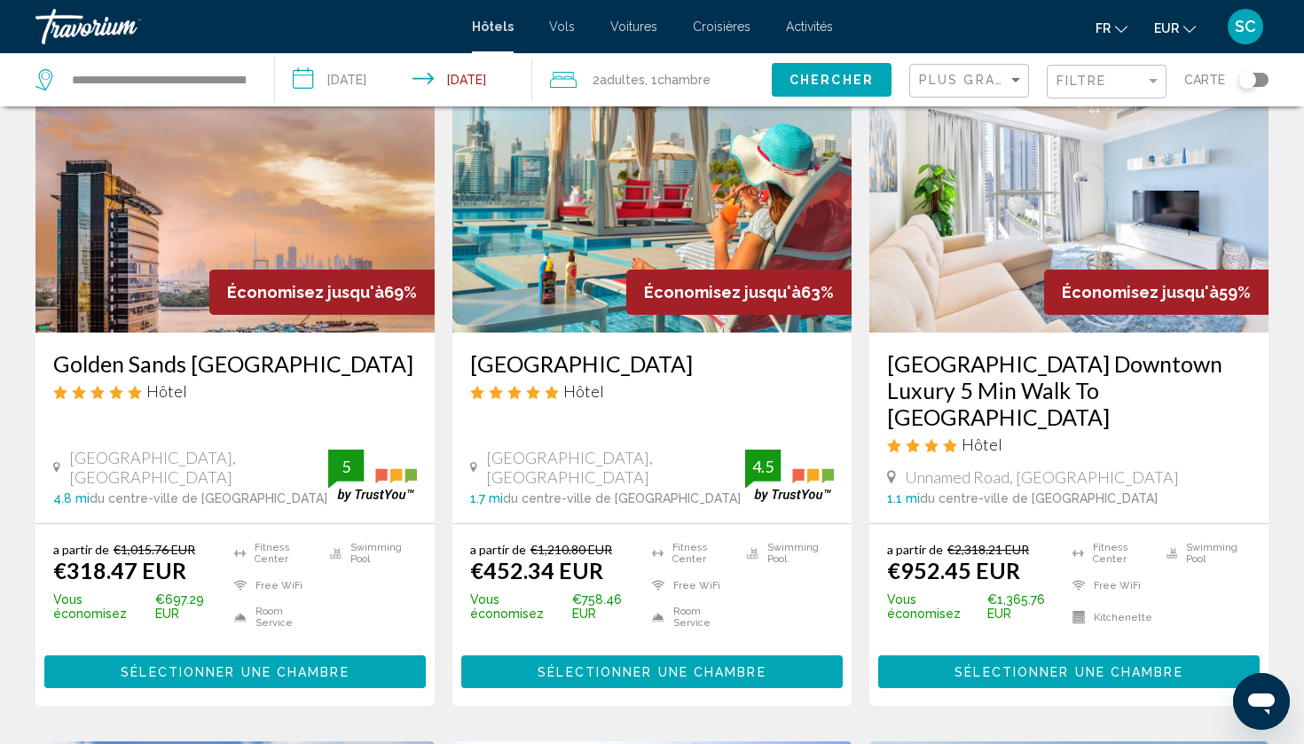
scroll to position [121, 0]
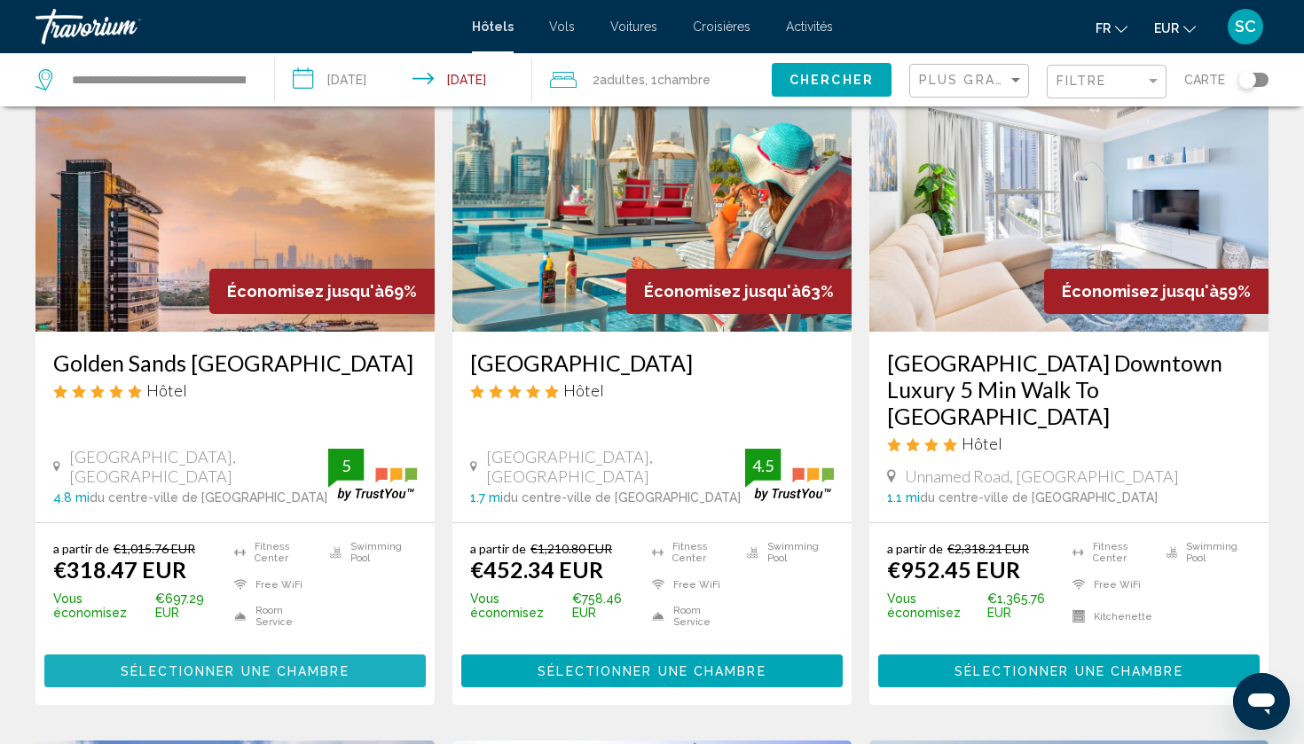
click at [319, 665] on span "Sélectionner une chambre" at bounding box center [235, 672] width 228 height 14
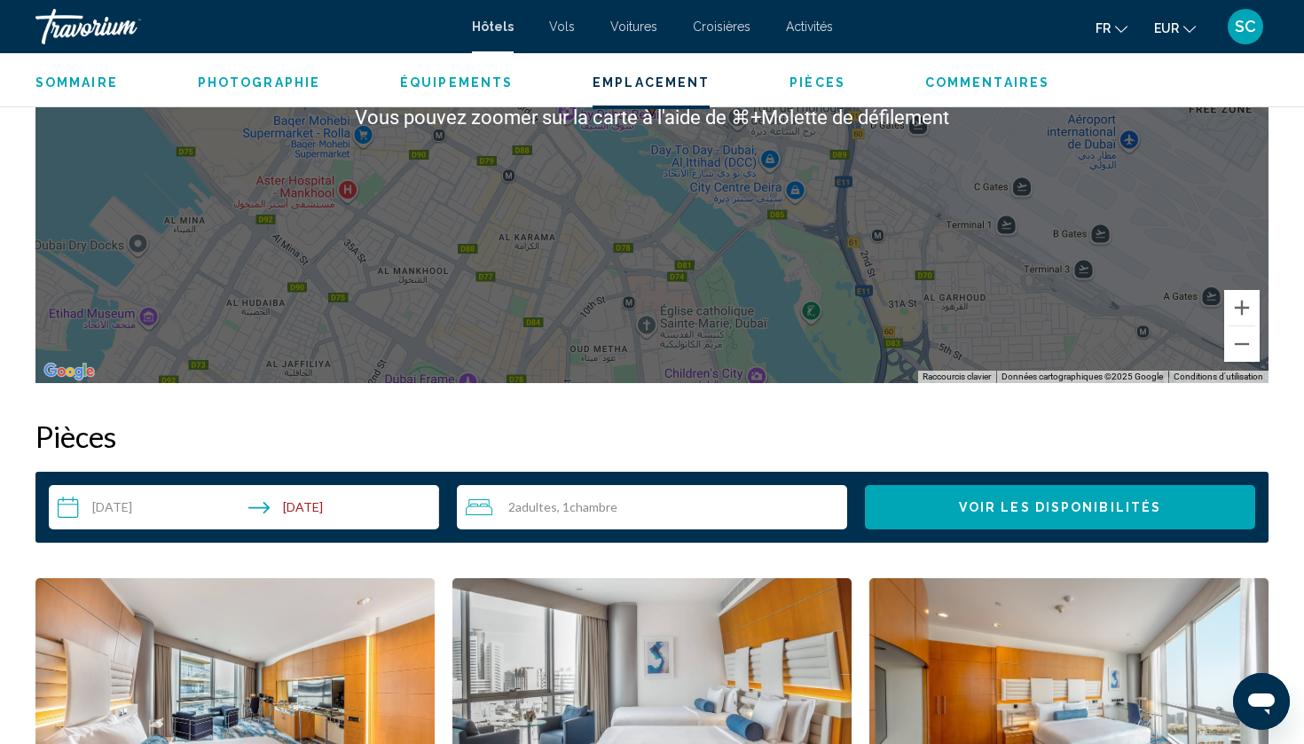
scroll to position [1936, 0]
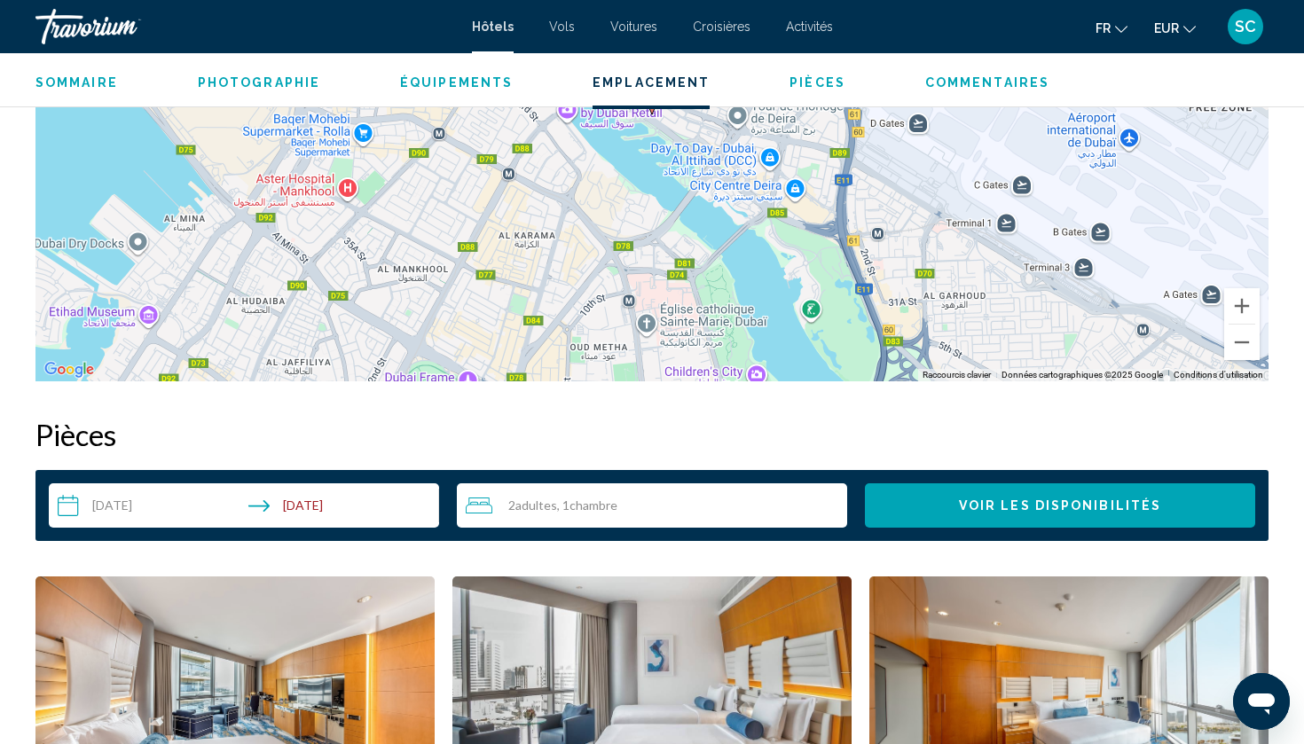
click at [323, 485] on input "**********" at bounding box center [247, 509] width 397 height 50
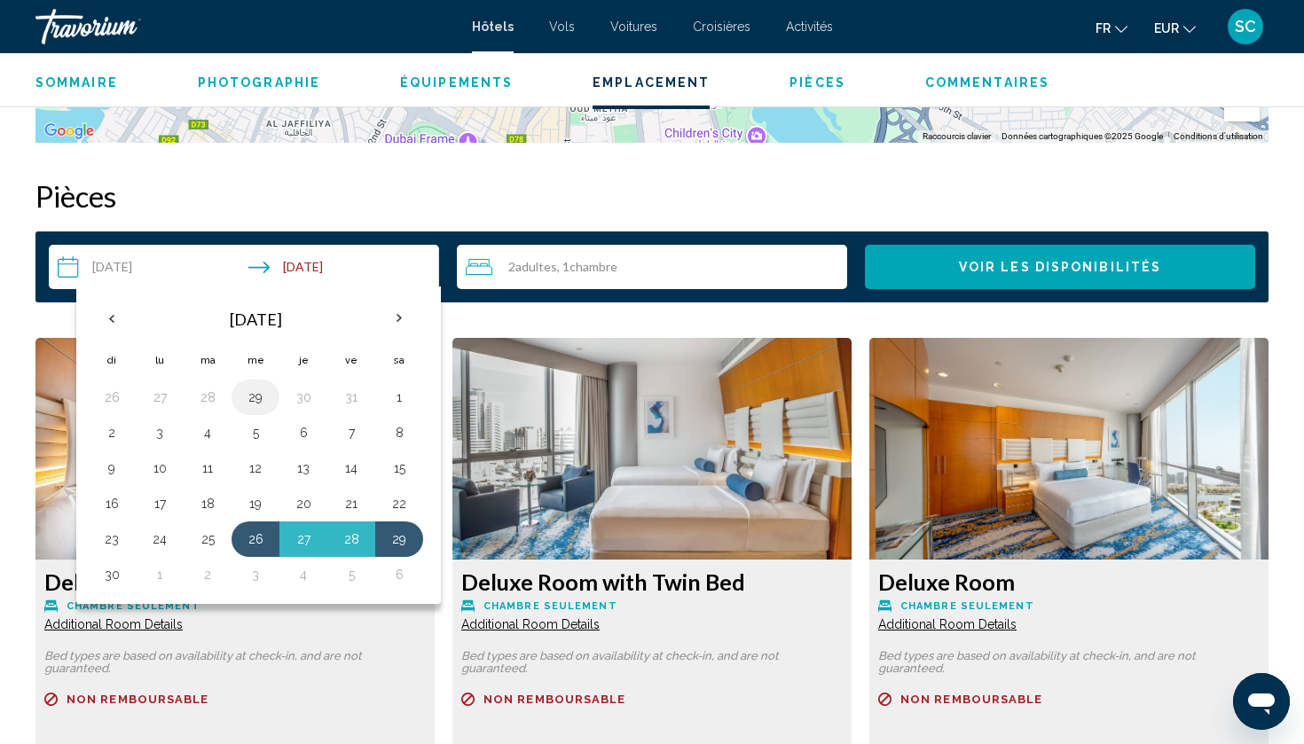
scroll to position [2172, 0]
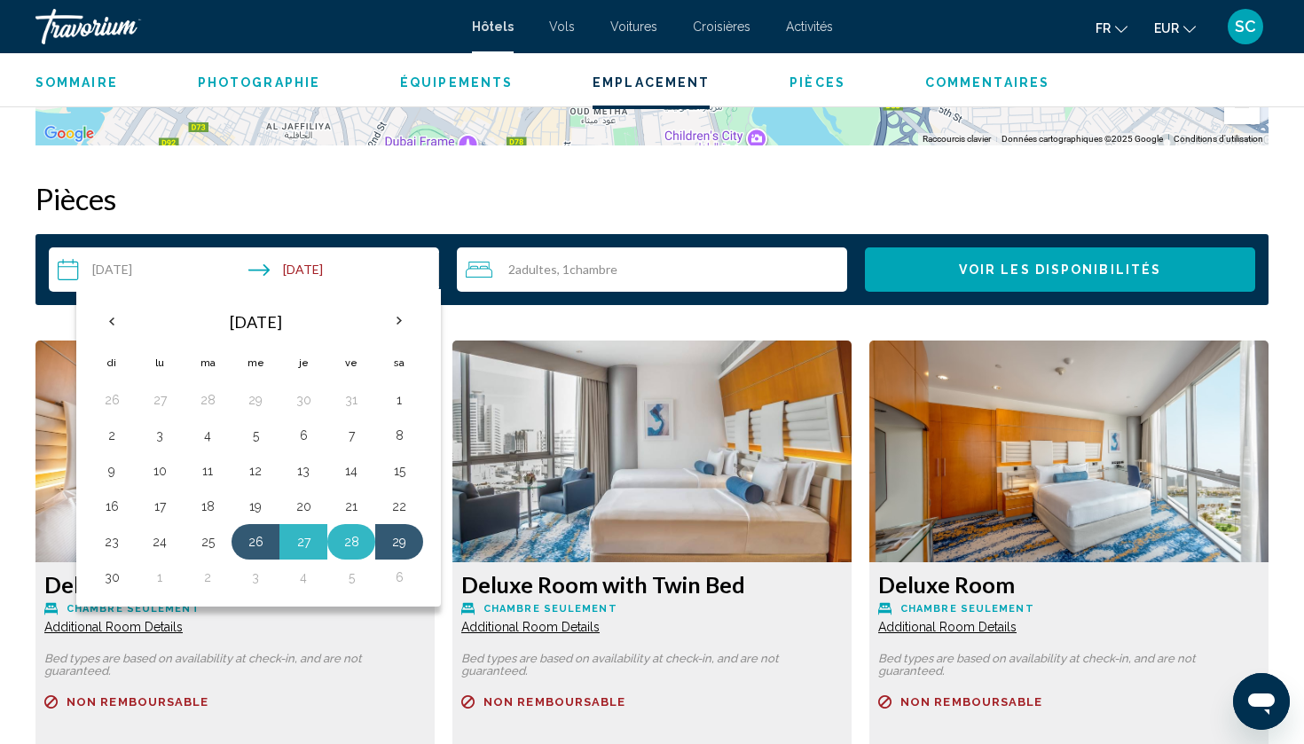
click at [345, 551] on button "28" at bounding box center [351, 542] width 28 height 25
click at [240, 554] on td "26" at bounding box center [256, 541] width 48 height 35
click at [261, 540] on button "26" at bounding box center [255, 542] width 28 height 25
type input "**********"
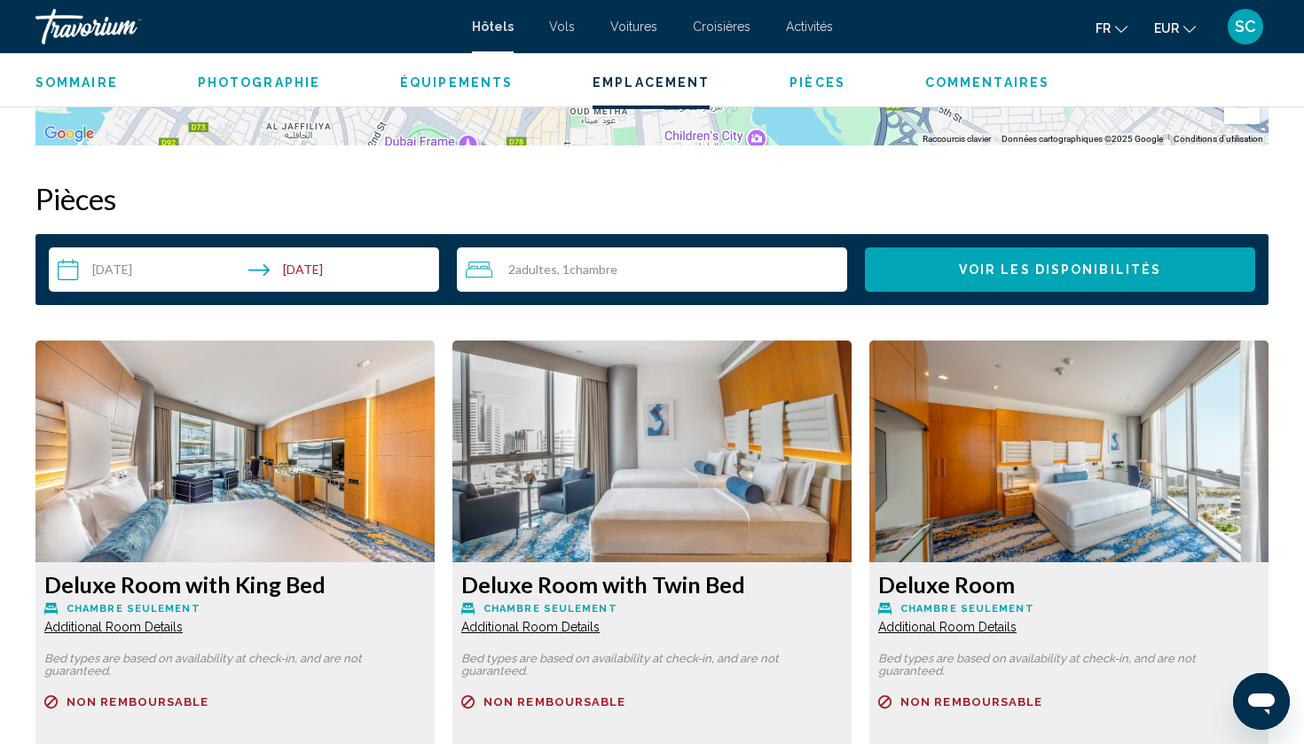
click at [928, 303] on div "**********" at bounding box center [651, 269] width 1233 height 71
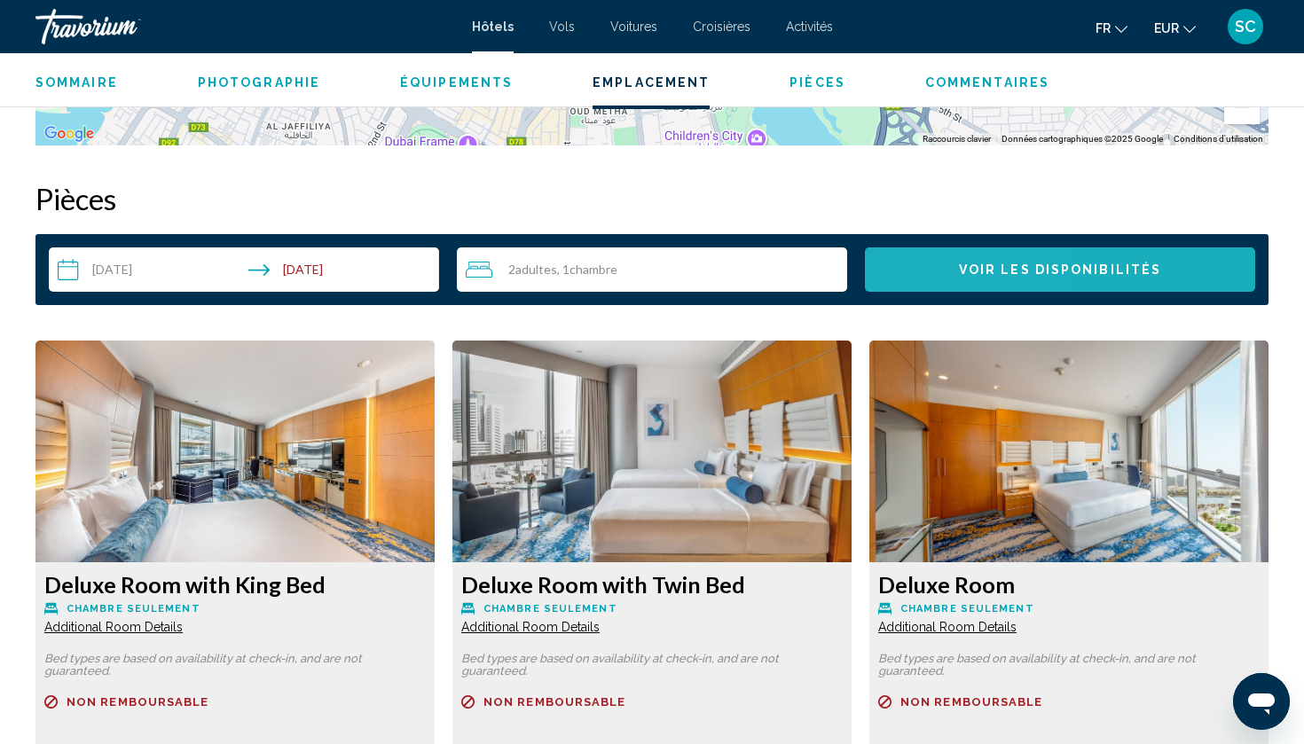
click at [939, 277] on button "Voir les disponibilités" at bounding box center [1060, 270] width 390 height 44
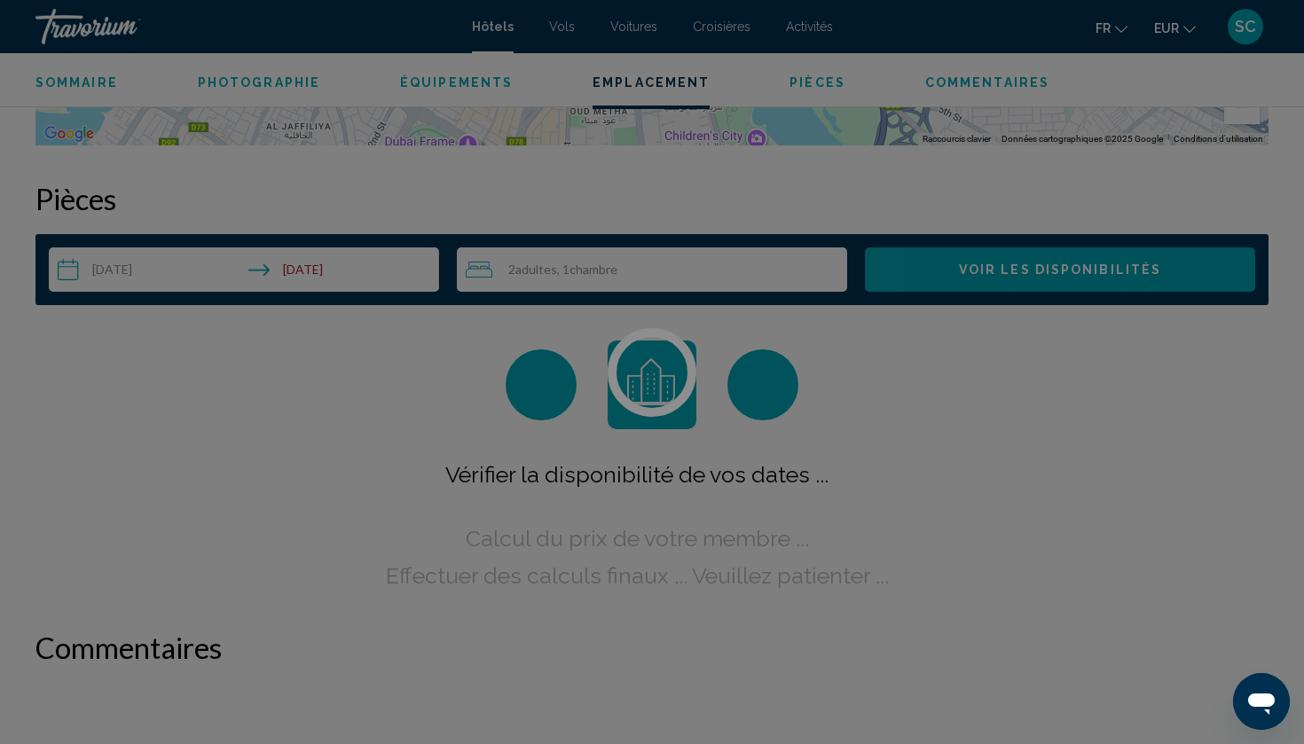
scroll to position [2247, 0]
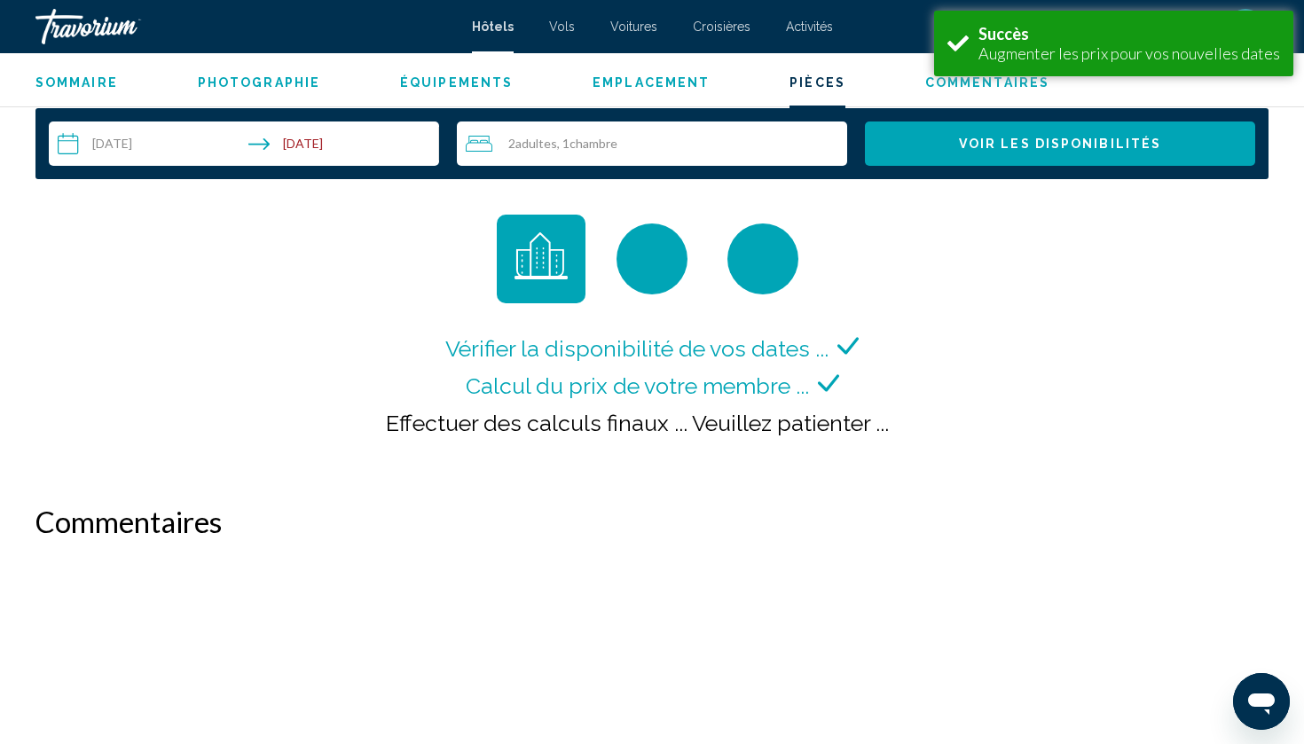
scroll to position [2297, 0]
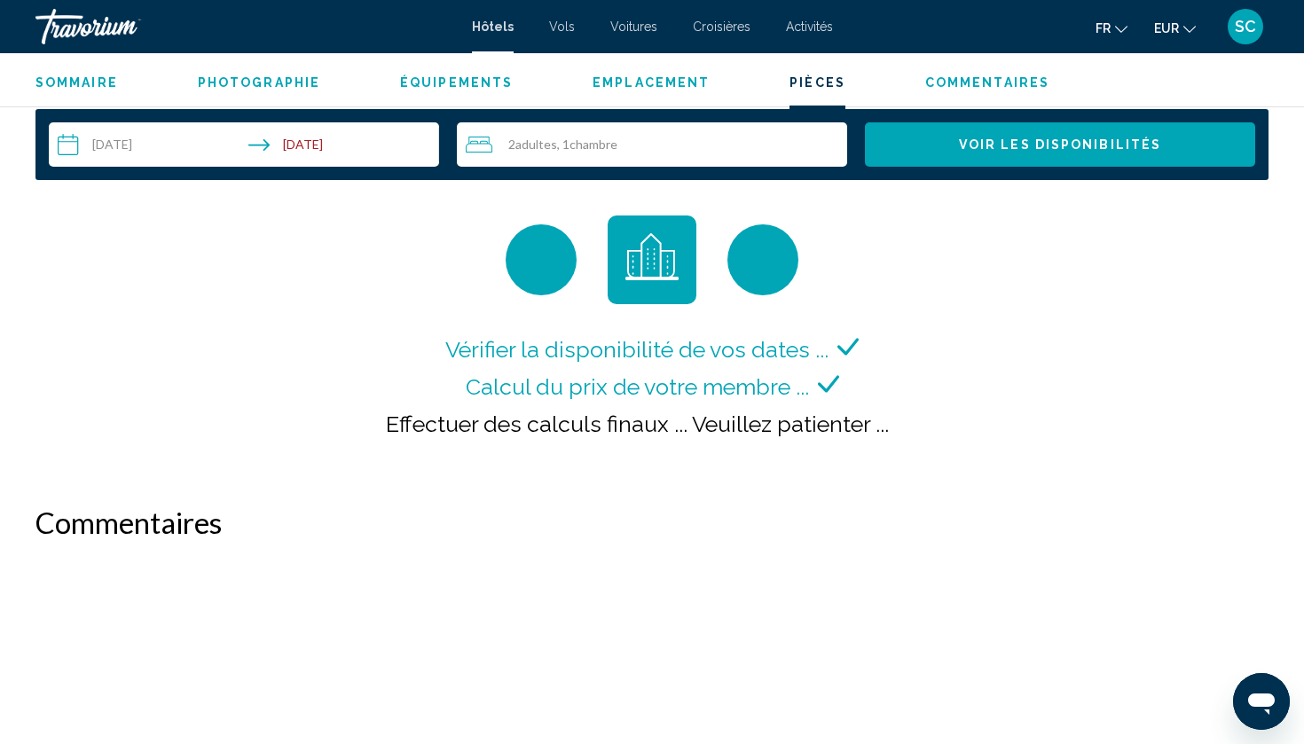
click at [1029, 126] on button "Voir les disponibilités" at bounding box center [1060, 144] width 390 height 44
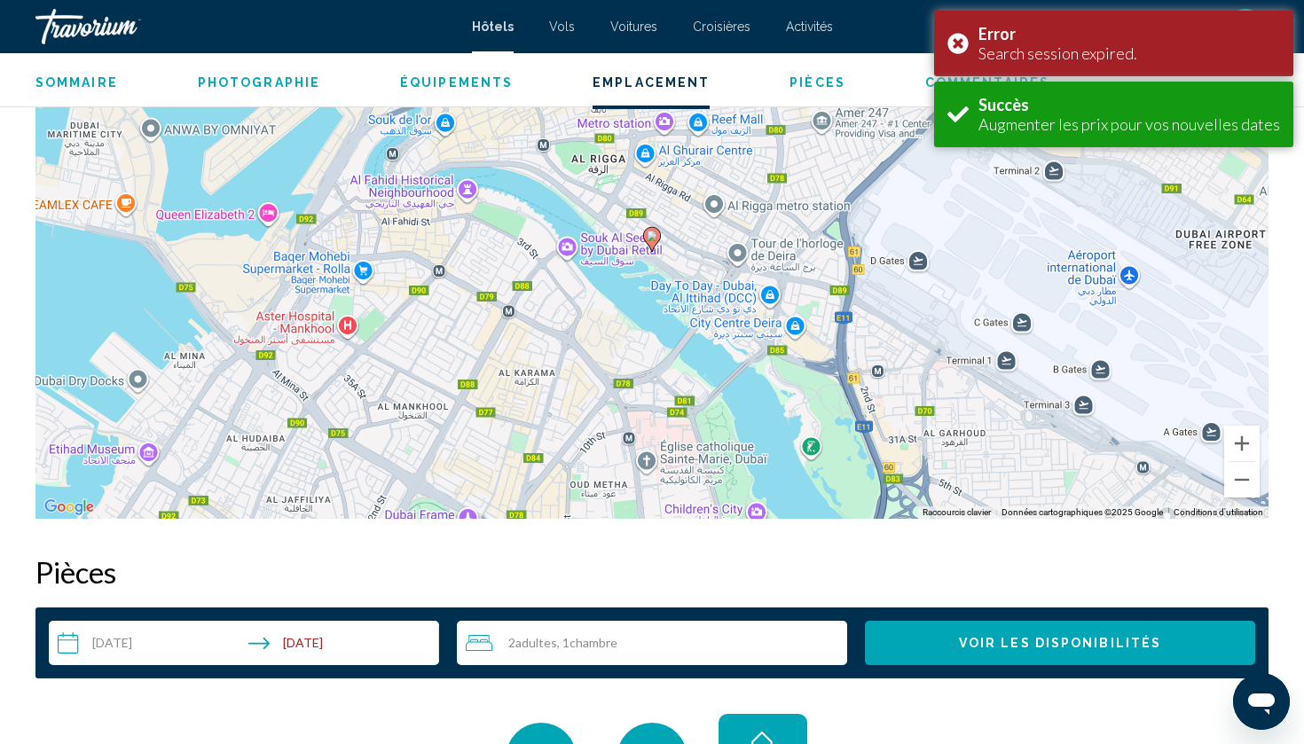
scroll to position [2246, 0]
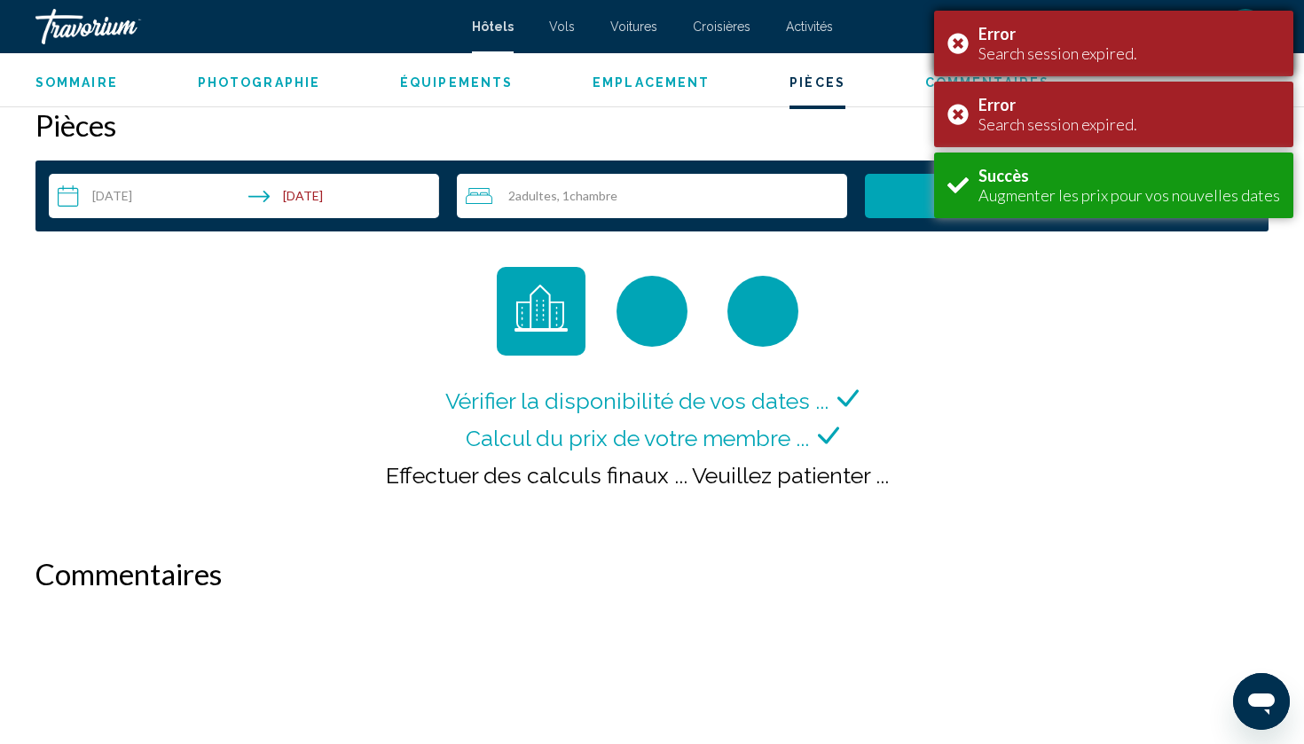
click at [963, 32] on div "Error Search session expired." at bounding box center [1113, 44] width 359 height 66
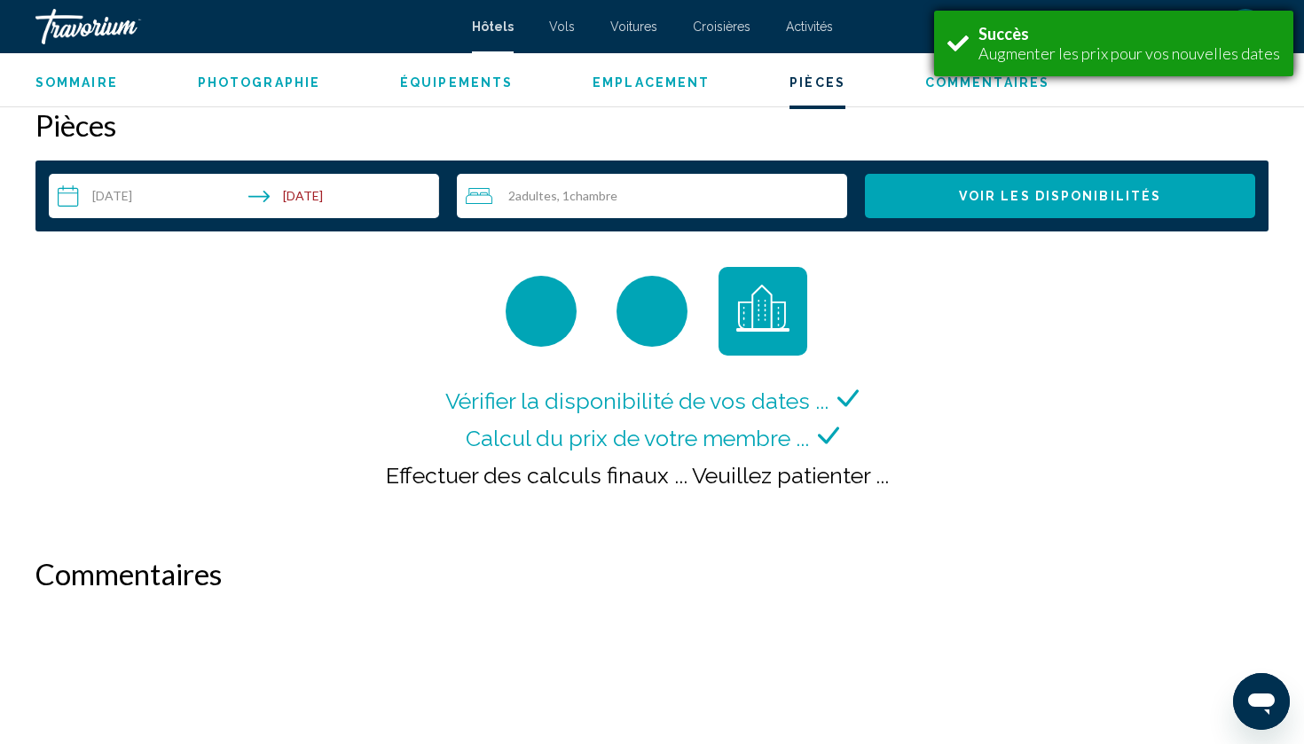
click at [964, 39] on div "Succès Augmenter les prix pour vos nouvelles dates" at bounding box center [1113, 44] width 359 height 66
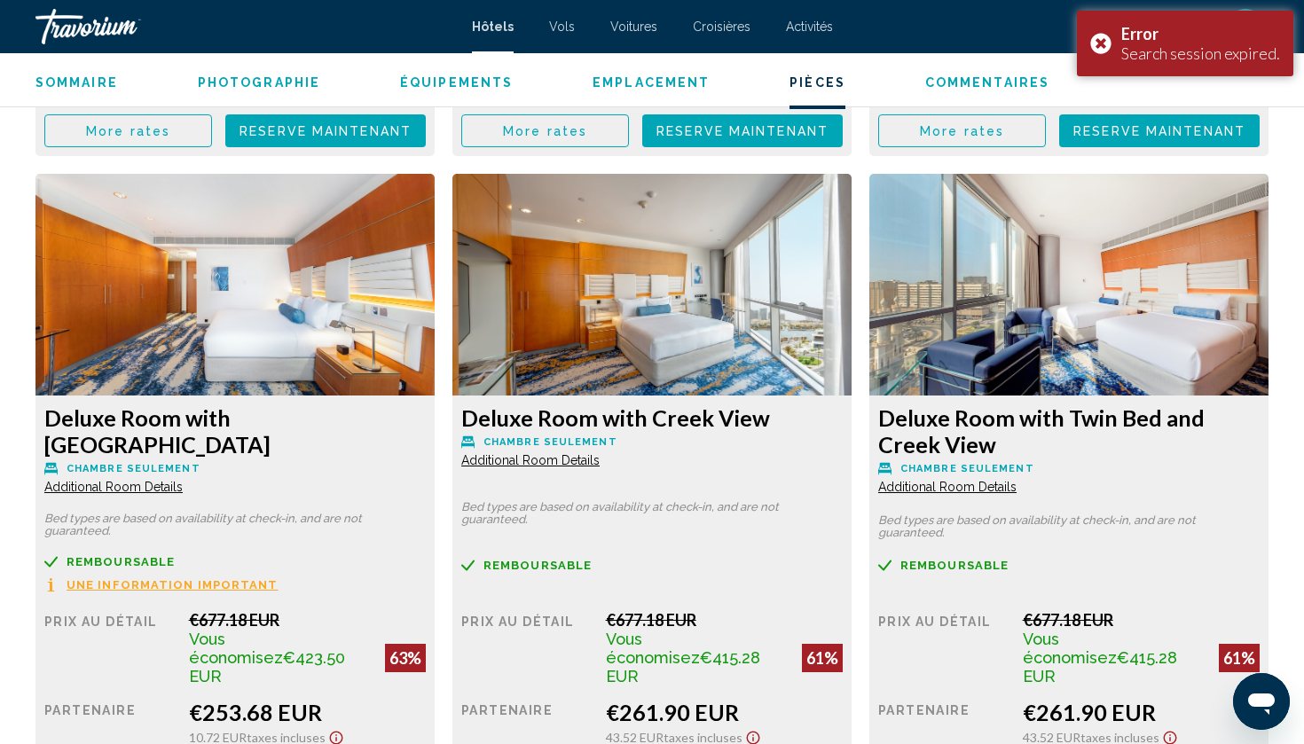
scroll to position [2991, 0]
